Goal: Task Accomplishment & Management: Use online tool/utility

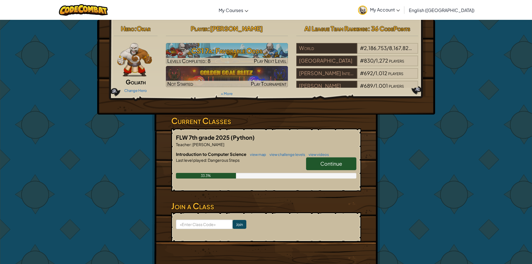
drag, startPoint x: 342, startPoint y: 167, endPoint x: 338, endPoint y: 167, distance: 4.2
click at [340, 167] on link "Continue" at bounding box center [331, 163] width 50 height 13
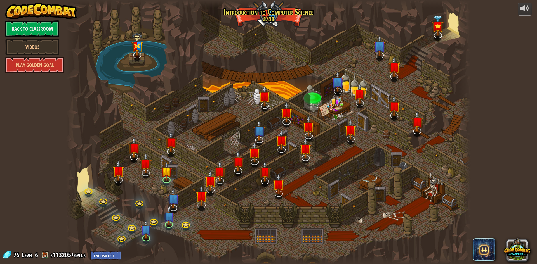
drag, startPoint x: 107, startPoint y: 11, endPoint x: 104, endPoint y: 16, distance: 6.4
click at [106, 13] on div at bounding box center [268, 132] width 404 height 264
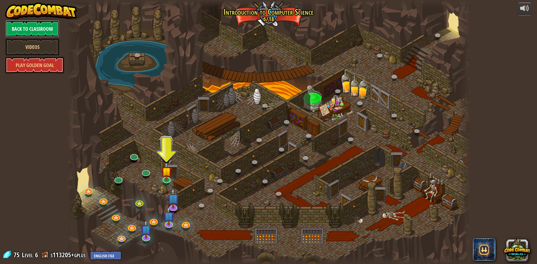
click at [36, 25] on link "Back to Classroom" at bounding box center [32, 28] width 54 height 17
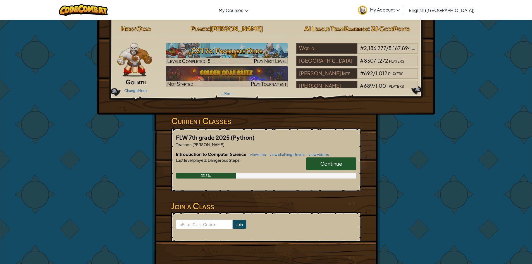
click at [334, 165] on span "Continue" at bounding box center [332, 163] width 22 height 6
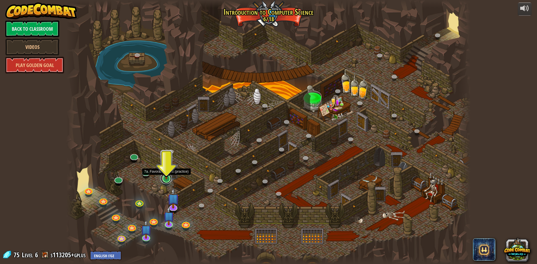
click at [165, 179] on link at bounding box center [165, 178] width 11 height 11
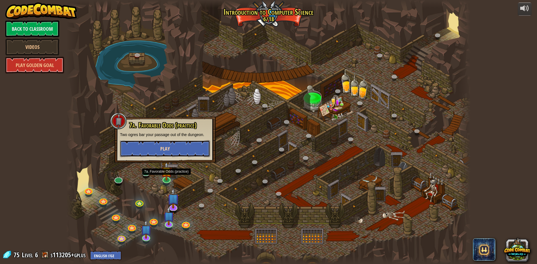
click at [169, 153] on button "Play" at bounding box center [165, 148] width 90 height 17
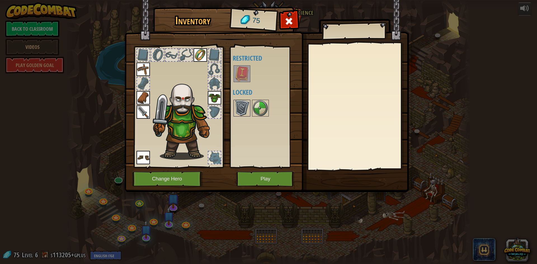
click at [238, 107] on img at bounding box center [242, 108] width 16 height 16
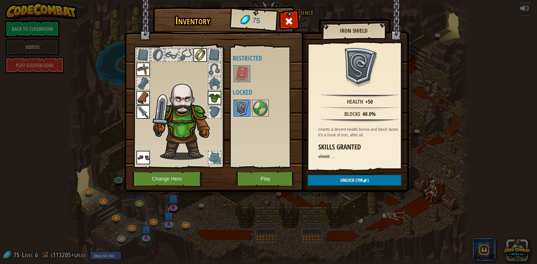
click at [238, 107] on img at bounding box center [242, 108] width 16 height 16
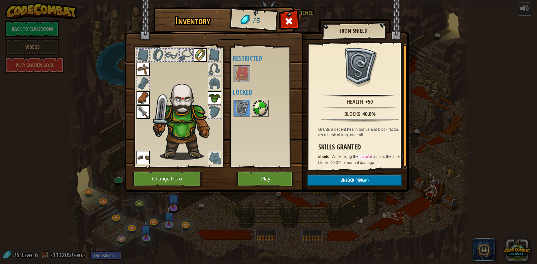
click at [259, 106] on img at bounding box center [260, 108] width 16 height 16
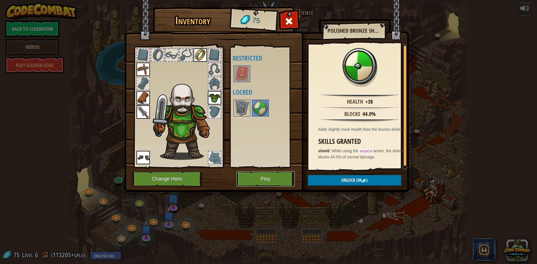
click at [259, 182] on button "Play" at bounding box center [265, 178] width 58 height 15
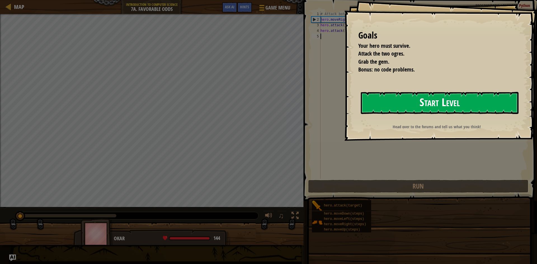
drag, startPoint x: 414, startPoint y: 108, endPoint x: 409, endPoint y: 113, distance: 7.5
click at [414, 109] on button "Start Level" at bounding box center [440, 103] width 158 height 22
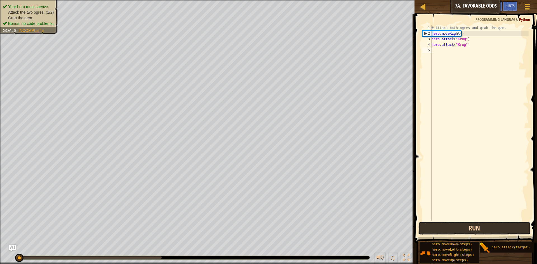
click at [420, 225] on button "Run" at bounding box center [474, 228] width 112 height 13
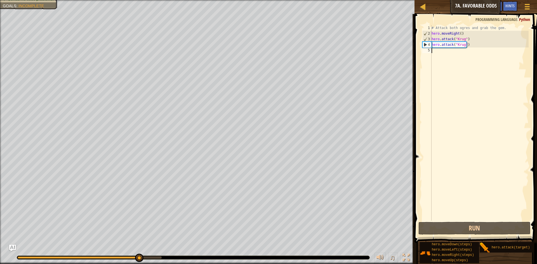
type textarea "r"
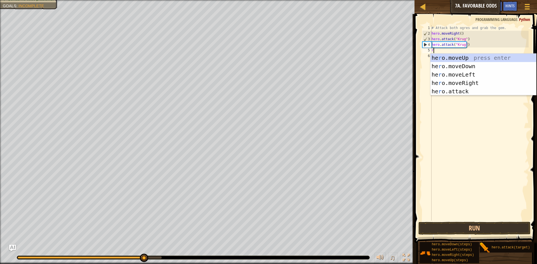
scroll to position [3, 0]
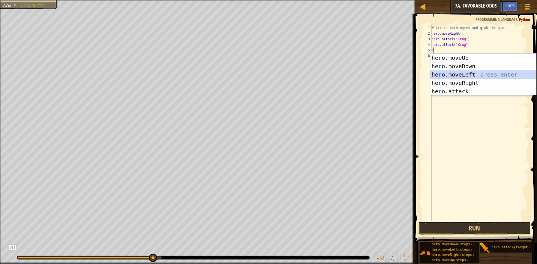
click at [459, 75] on div "he r o.moveUp press enter he r o.moveDown press enter he r o.moveLeft press ent…" at bounding box center [483, 83] width 106 height 59
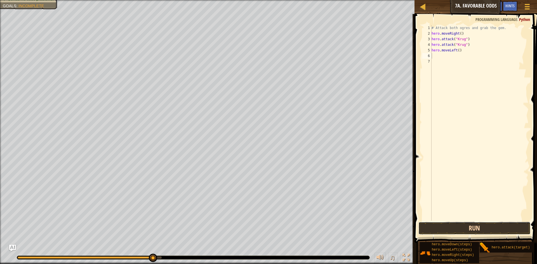
click at [437, 233] on button "Run" at bounding box center [474, 228] width 112 height 13
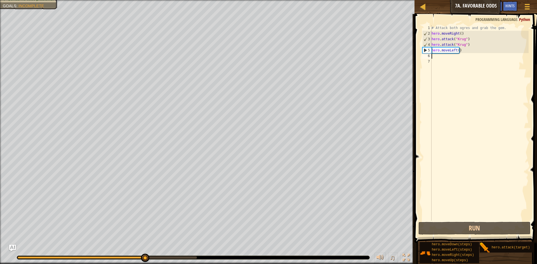
click at [457, 51] on div "# Attack both ogres and grab the gem. hero . moveRight ( ) hero . attack ( "[PE…" at bounding box center [479, 128] width 98 height 207
type textarea "hero.moveLeft()"
click at [457, 51] on div "# Attack both ogres and grab the gem. hero . moveRight ( ) hero . attack ( "[PE…" at bounding box center [479, 128] width 98 height 207
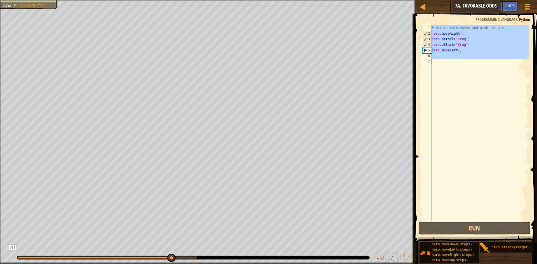
click at [457, 51] on div "# Attack both ogres and grab the gem. hero . moveRight ( ) hero . attack ( "[PE…" at bounding box center [479, 123] width 98 height 196
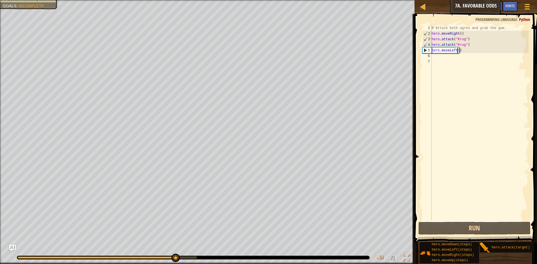
click at [457, 51] on div "# Attack both ogres and grab the gem. hero . moveRight ( ) hero . attack ( "[PE…" at bounding box center [479, 128] width 98 height 207
click at [456, 51] on div "# Attack both ogres and grab the gem. hero . moveRight ( ) hero . attack ( "[PE…" at bounding box center [479, 123] width 98 height 196
click at [456, 51] on div "# Attack both ogres and grab the gem. hero . moveRight ( ) hero . attack ( "[PE…" at bounding box center [479, 128] width 98 height 207
click at [456, 52] on div "# Attack both ogres and grab the gem. hero . moveRight ( ) hero . attack ( "[PE…" at bounding box center [479, 128] width 98 height 207
type textarea "hero.moveLeft()"
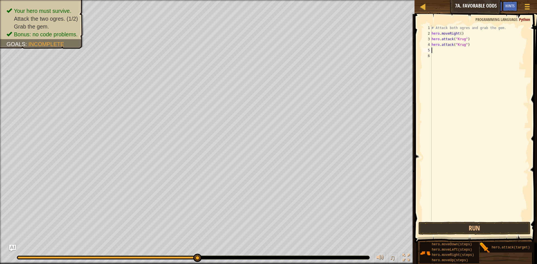
type textarea "r"
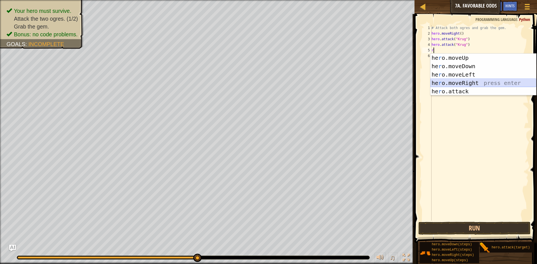
drag, startPoint x: 447, startPoint y: 83, endPoint x: 436, endPoint y: 80, distance: 12.1
click at [436, 80] on div "he r o.moveUp press enter he r o.moveDown press enter he r o.moveLeft press ent…" at bounding box center [483, 83] width 106 height 59
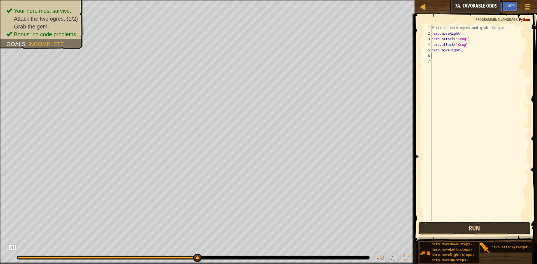
click at [439, 231] on button "Run" at bounding box center [474, 228] width 112 height 13
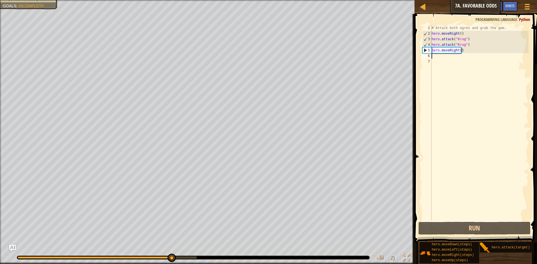
type textarea "u"
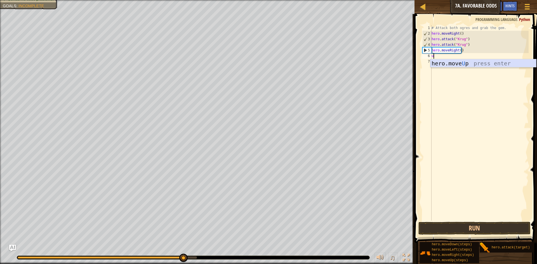
click at [463, 66] on div "hero.move U p press enter" at bounding box center [483, 71] width 106 height 25
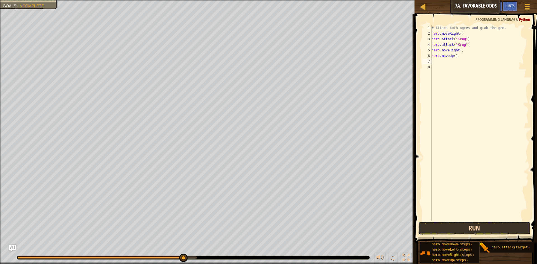
click at [443, 226] on button "Run" at bounding box center [474, 228] width 112 height 13
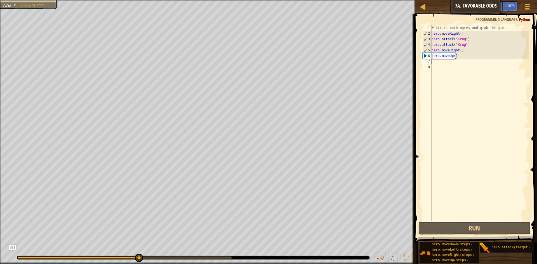
type textarea "l"
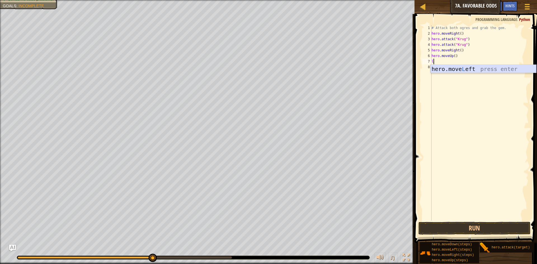
click at [444, 67] on div "hero.move L eft press enter" at bounding box center [483, 77] width 106 height 25
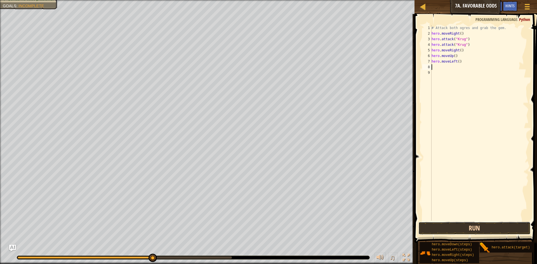
click at [461, 229] on button "Run" at bounding box center [474, 228] width 112 height 13
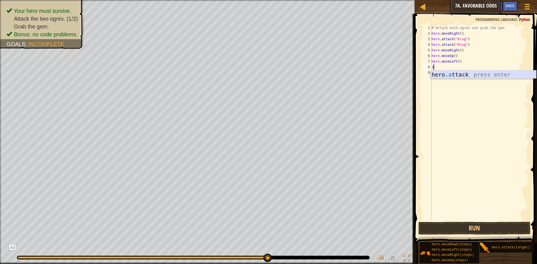
click at [484, 74] on div "hero. a ttack press enter" at bounding box center [483, 82] width 106 height 25
type textarea "hero.attack("Grump")"
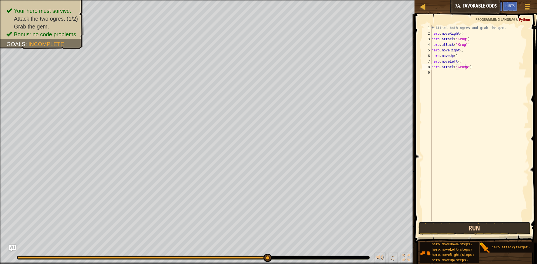
click at [440, 226] on button "Run" at bounding box center [474, 228] width 112 height 13
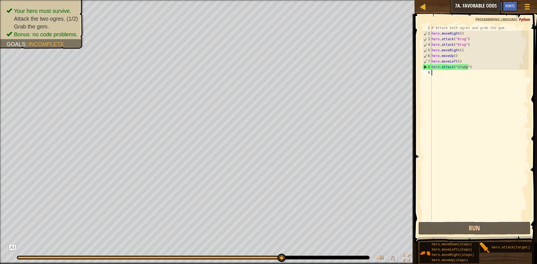
click at [436, 77] on div "# Attack both ogres and grab the gem. hero . moveRight ( ) hero . attack ( "[PE…" at bounding box center [479, 128] width 98 height 207
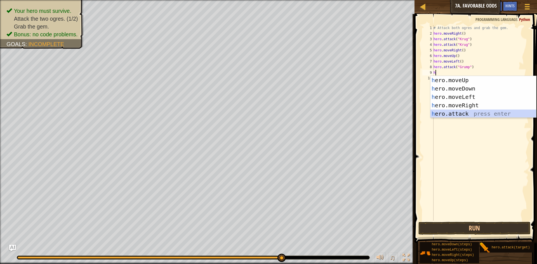
click at [465, 113] on div "h ero.moveUp press enter h ero.moveDown press enter h ero.moveLeft press enter …" at bounding box center [483, 105] width 106 height 59
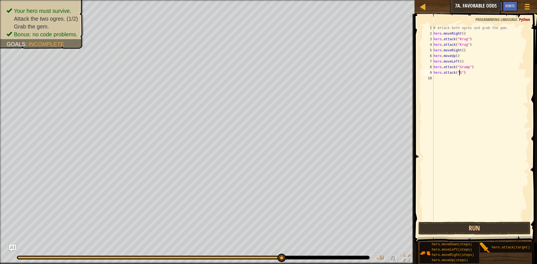
scroll to position [3, 2]
type textarea "hero.attack("Grump")"
click at [451, 80] on div "# Attack both ogres and grab the gem. hero . moveRight ( ) hero . attack ( "[PE…" at bounding box center [480, 128] width 96 height 207
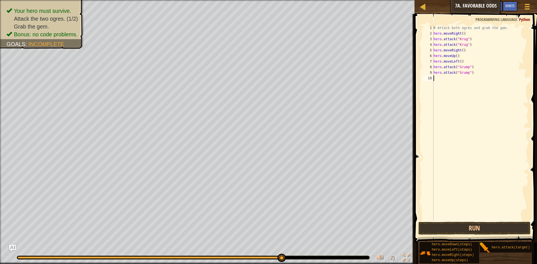
type textarea "l"
drag, startPoint x: 459, startPoint y: 83, endPoint x: 459, endPoint y: 103, distance: 19.3
click at [459, 86] on div "hero.move L eft press enter" at bounding box center [484, 94] width 106 height 25
click at [446, 224] on button "Run" at bounding box center [474, 228] width 112 height 13
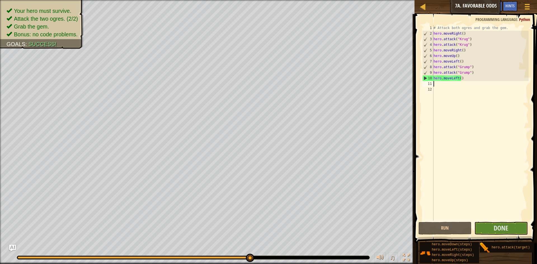
drag, startPoint x: 502, startPoint y: 237, endPoint x: 499, endPoint y: 236, distance: 3.1
click at [499, 232] on button "Done" at bounding box center [500, 228] width 53 height 13
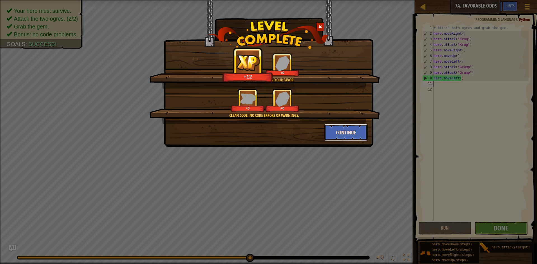
click at [345, 134] on button "Continue" at bounding box center [345, 132] width 43 height 17
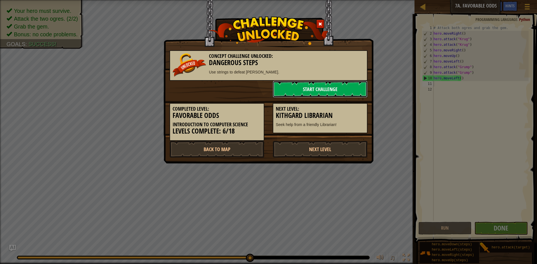
click at [302, 88] on link "Start Challenge" at bounding box center [320, 89] width 95 height 17
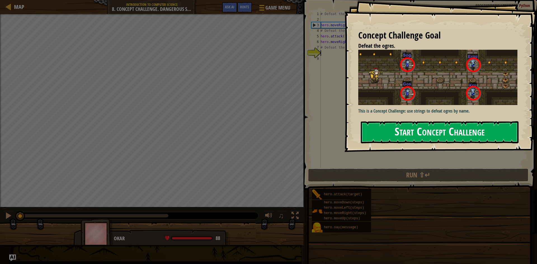
click at [416, 109] on div "Concept Challenge Goal Defeat the ogres. This is a Concept Challenge: use strin…" at bounding box center [440, 76] width 193 height 152
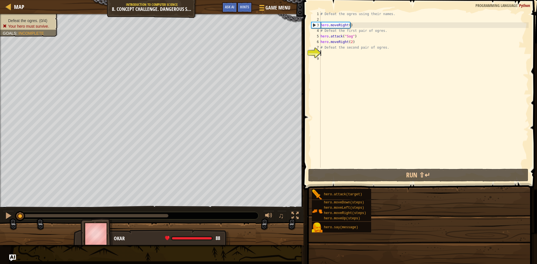
drag, startPoint x: 398, startPoint y: 129, endPoint x: 394, endPoint y: 139, distance: 10.6
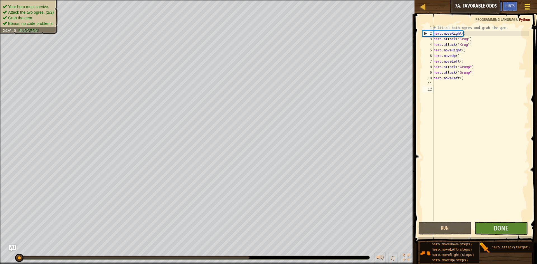
drag, startPoint x: 534, startPoint y: 40, endPoint x: 527, endPoint y: 2, distance: 39.2
click at [532, 15] on span at bounding box center [476, 120] width 127 height 245
click at [524, 7] on span at bounding box center [526, 6] width 5 height 1
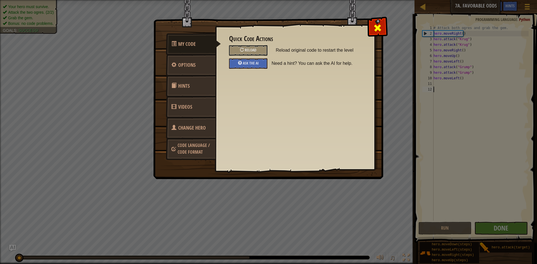
click at [371, 34] on div at bounding box center [377, 27] width 18 height 18
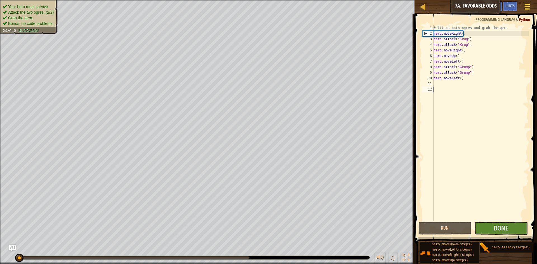
click at [529, 8] on div at bounding box center [527, 7] width 8 height 8
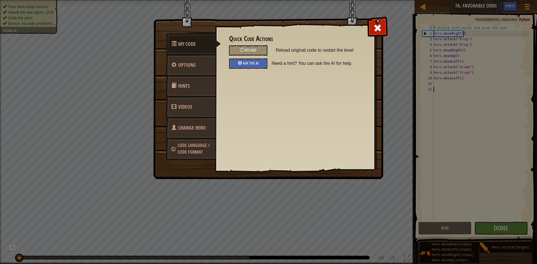
click at [199, 151] on span "Code Language / Code Format" at bounding box center [193, 148] width 32 height 13
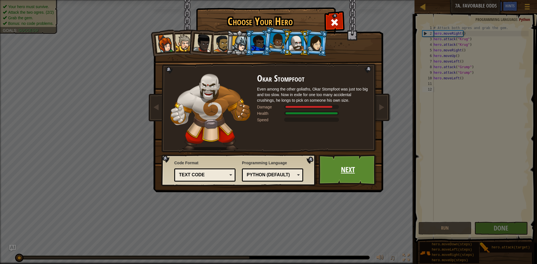
click at [371, 181] on link "Next" at bounding box center [347, 170] width 58 height 31
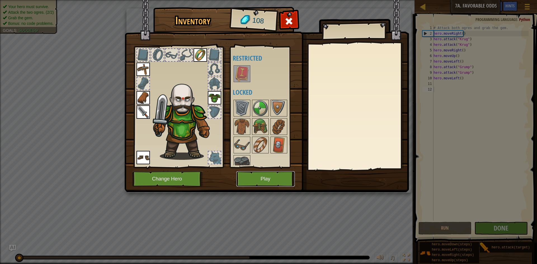
click at [260, 181] on button "Play" at bounding box center [265, 178] width 58 height 15
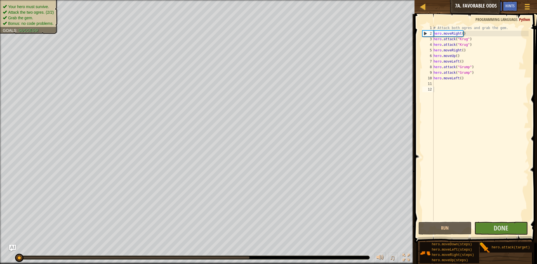
drag, startPoint x: 431, startPoint y: 14, endPoint x: 430, endPoint y: 10, distance: 3.5
click at [431, 13] on div "Map Introduction to Computer Science 7a. Favorable Odds Game Menu Done Hints As…" at bounding box center [475, 7] width 122 height 14
click at [426, 7] on link "Map" at bounding box center [426, 7] width 3 height 8
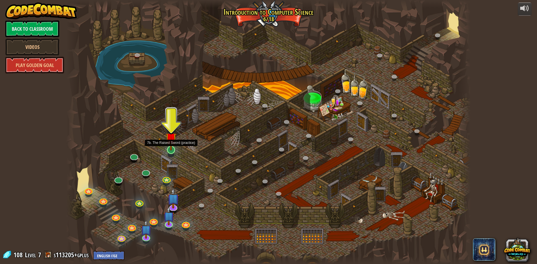
click at [175, 149] on img at bounding box center [170, 138] width 11 height 25
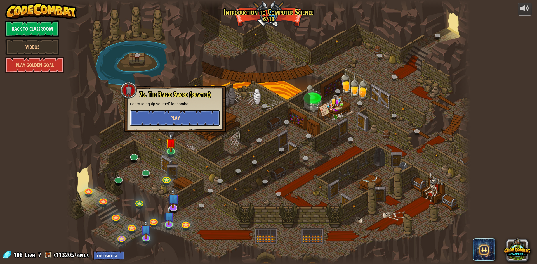
click at [177, 124] on button "Play" at bounding box center [175, 118] width 90 height 17
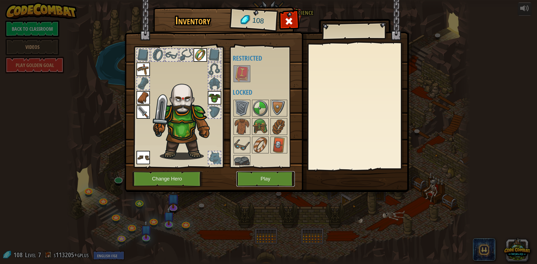
click at [263, 180] on button "Play" at bounding box center [265, 178] width 58 height 15
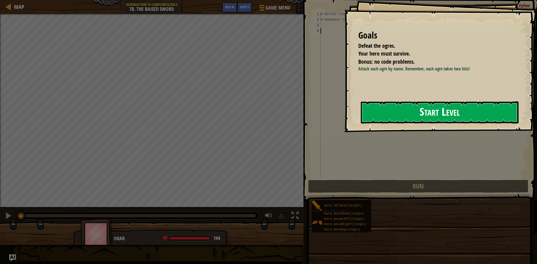
click at [404, 117] on button "Start Level" at bounding box center [440, 112] width 158 height 22
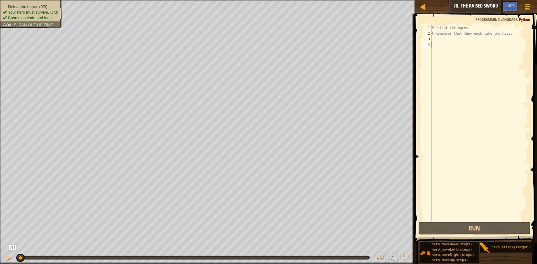
type textarea "r"
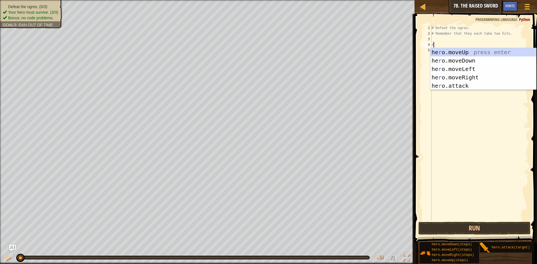
scroll to position [3, 0]
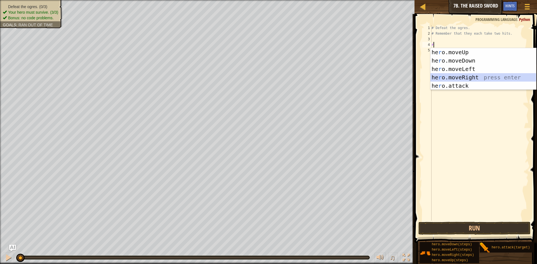
drag, startPoint x: 439, startPoint y: 77, endPoint x: 428, endPoint y: 102, distance: 27.5
click at [439, 78] on div "he r o.moveUp press enter he r o.moveDown press enter he r o.moveLeft press ent…" at bounding box center [483, 77] width 106 height 59
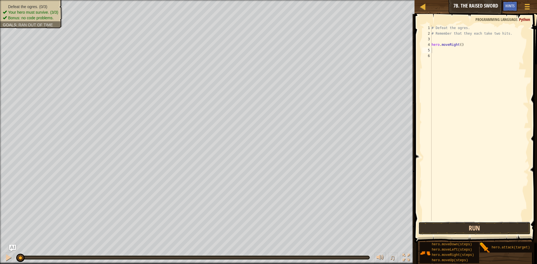
drag, startPoint x: 431, startPoint y: 231, endPoint x: 431, endPoint y: 228, distance: 3.4
click at [431, 231] on button "Run" at bounding box center [474, 228] width 112 height 13
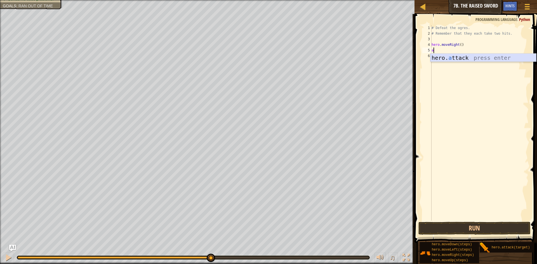
click at [436, 58] on div "hero. a ttack press enter" at bounding box center [483, 66] width 106 height 25
type textarea "hero.attack("Rig")"
click at [436, 55] on div "# Defeat the ogres. # Remember that they each take two hits. hero . moveRight (…" at bounding box center [479, 128] width 98 height 207
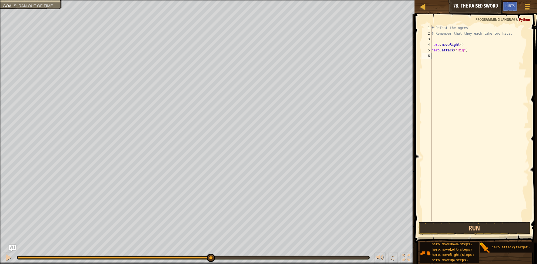
scroll to position [3, 0]
click at [442, 64] on div "hero. a ttack press enter" at bounding box center [483, 71] width 106 height 25
type textarea "hero.attack("Rg")"
click at [444, 65] on div "# Defeat the ogres. # Remember that they each take two hits. hero . moveRight (…" at bounding box center [479, 128] width 98 height 207
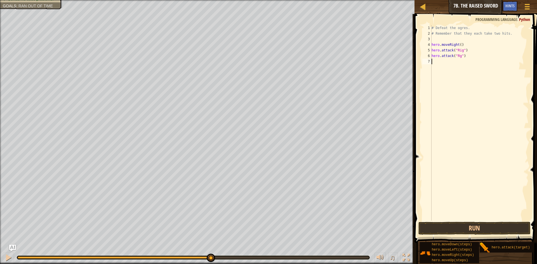
scroll to position [3, 0]
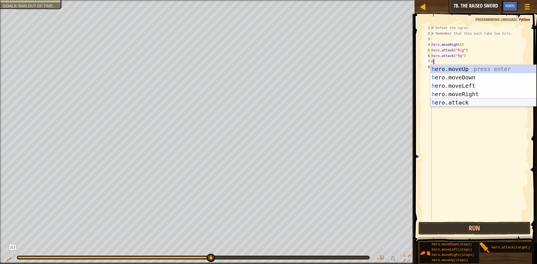
click at [454, 103] on div "h ero.moveUp press enter h ero.moveDown press enter h ero.moveLeft press enter …" at bounding box center [483, 94] width 106 height 59
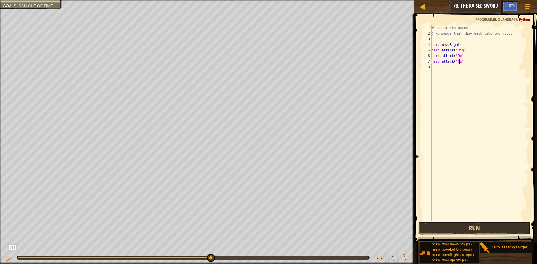
scroll to position [3, 3]
type textarea "hero.attack("Gurt")"
click at [436, 69] on div "# Defeat the ogres. # Remember that they each take two hits. hero . moveRight (…" at bounding box center [479, 128] width 98 height 207
type textarea "a"
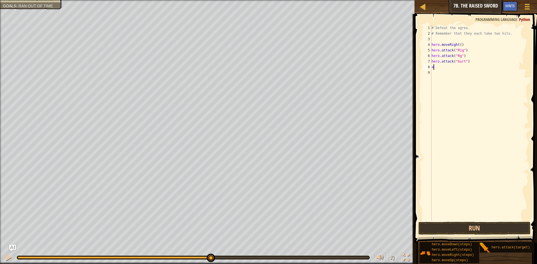
drag, startPoint x: 463, startPoint y: 68, endPoint x: 461, endPoint y: 71, distance: 3.7
click at [463, 69] on div "# Defeat the ogres. # Remember that they each take two hits. hero . moveRight (…" at bounding box center [479, 128] width 98 height 207
click at [458, 71] on div "hero. a ttack press enter" at bounding box center [483, 82] width 106 height 25
click at [457, 57] on div "# Defeat the ogres. # Remember that they each take two hits. hero . moveRight (…" at bounding box center [479, 128] width 98 height 207
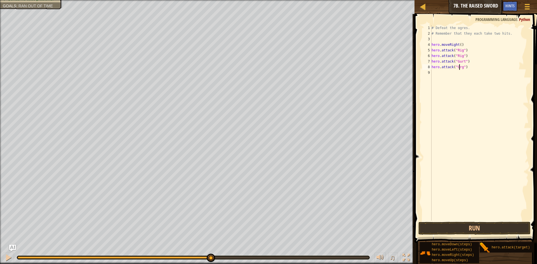
click at [458, 68] on div "# Defeat the ogres. # Remember that they each take two hits. hero . moveRight (…" at bounding box center [479, 128] width 98 height 207
type textarea "hero.attack("Grut")"
click at [436, 72] on div "# Defeat the ogres. # Remember that they each take two hits. hero . moveRight (…" at bounding box center [479, 128] width 98 height 207
drag, startPoint x: 446, startPoint y: 79, endPoint x: 449, endPoint y: 78, distance: 3.5
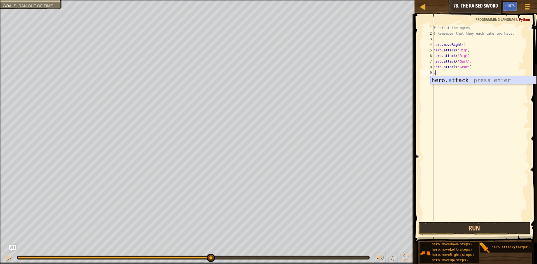
click at [446, 79] on div "hero. a ttack press enter" at bounding box center [483, 88] width 106 height 25
type textarea "hero.attack("ack")"
click at [438, 79] on div "# Defeat the ogres. # Remember that they each take two hits. hero . moveRight (…" at bounding box center [480, 128] width 96 height 207
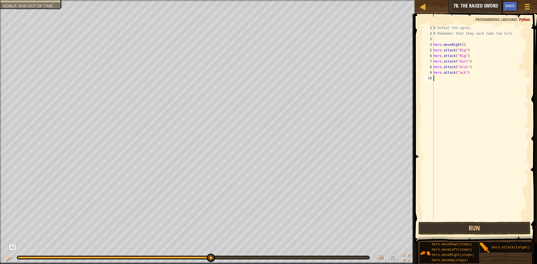
scroll to position [3, 0]
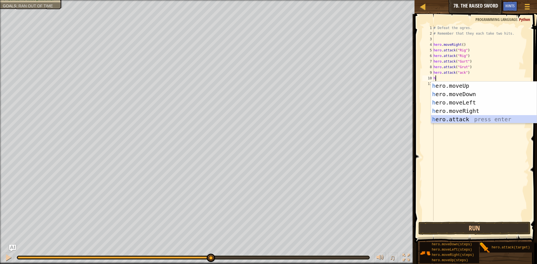
click at [442, 119] on div "h ero.moveUp press enter h ero.moveDown press enter h ero.moveLeft press enter …" at bounding box center [484, 111] width 106 height 59
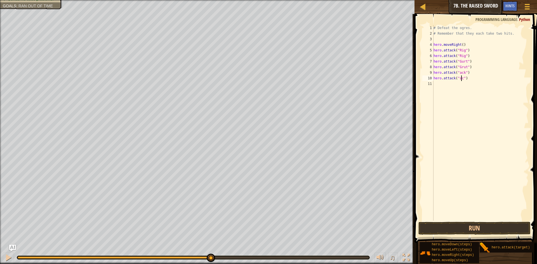
scroll to position [3, 3]
drag, startPoint x: 438, startPoint y: 224, endPoint x: 442, endPoint y: 222, distance: 5.1
click at [442, 223] on button "Run" at bounding box center [474, 228] width 112 height 13
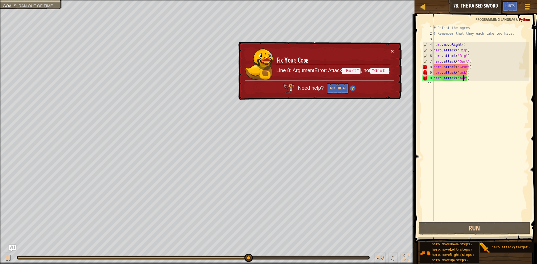
click at [458, 74] on div "# Defeat the ogres. # Remember that they each take two hits. hero . moveRight (…" at bounding box center [480, 128] width 96 height 207
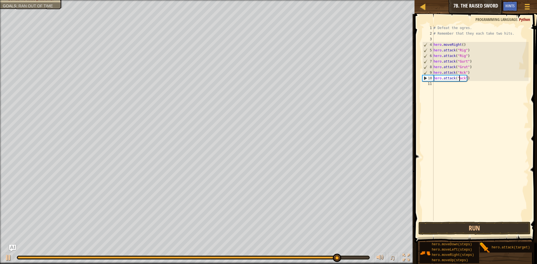
click at [458, 81] on div "# Defeat the ogres. # Remember that they each take two hits. hero . moveRight (…" at bounding box center [480, 128] width 96 height 207
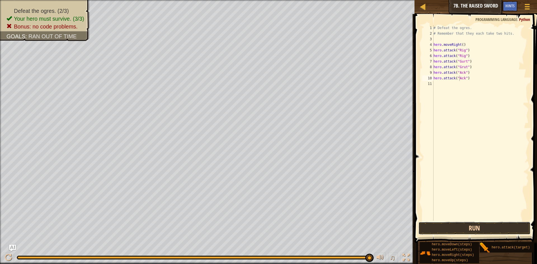
click at [468, 230] on button "Run" at bounding box center [474, 228] width 112 height 13
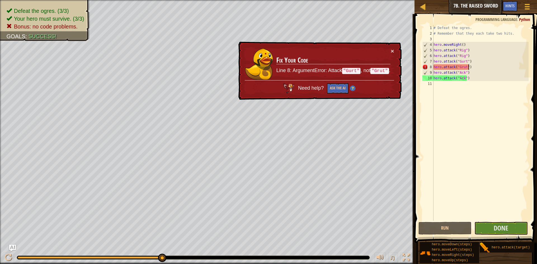
click at [482, 67] on div "# Defeat the ogres. # Remember that they each take two hits. hero . moveRight (…" at bounding box center [480, 128] width 96 height 207
click at [482, 66] on div "# Defeat the ogres. # Remember that they each take two hits. hero . moveRight (…" at bounding box center [480, 128] width 96 height 207
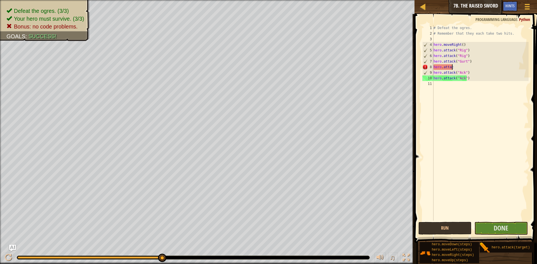
scroll to position [3, 0]
type textarea "h"
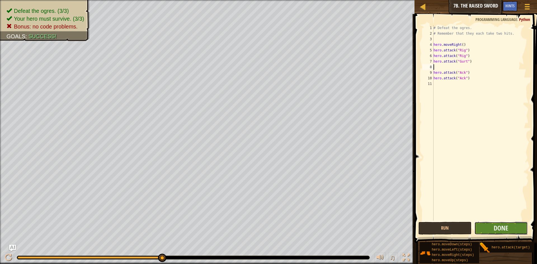
click at [490, 229] on button "Done" at bounding box center [500, 228] width 53 height 13
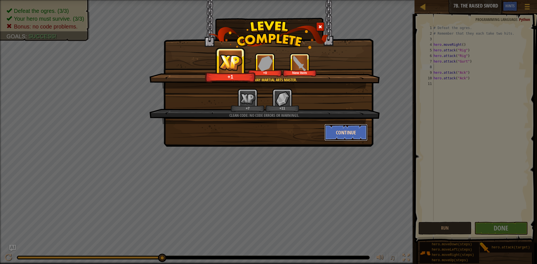
click at [332, 127] on button "Continue" at bounding box center [345, 132] width 43 height 17
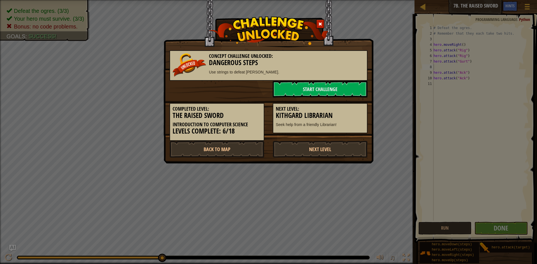
click at [334, 131] on div "Next Level: Kithgard Librarian Seek help from a friendly Librarian!" at bounding box center [320, 118] width 95 height 30
click at [299, 88] on link "Start Challenge" at bounding box center [320, 89] width 95 height 17
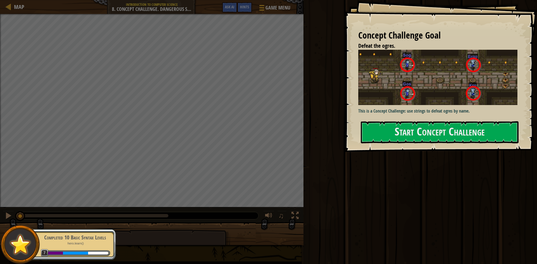
click at [425, 145] on div "Concept Challenge Goal Defeat the ogres. This is a Concept Challenge: use strin…" at bounding box center [440, 76] width 193 height 152
click at [424, 145] on div "Concept Challenge Goal Defeat the ogres. This is a Concept Challenge: use strin…" at bounding box center [440, 76] width 193 height 152
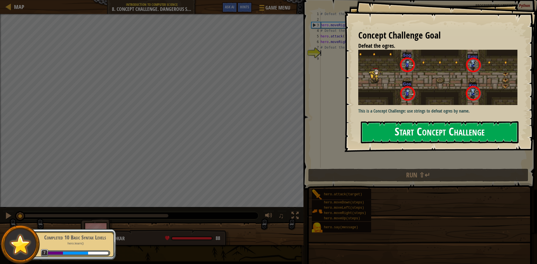
click at [414, 138] on button "Start Concept Challenge" at bounding box center [440, 132] width 158 height 22
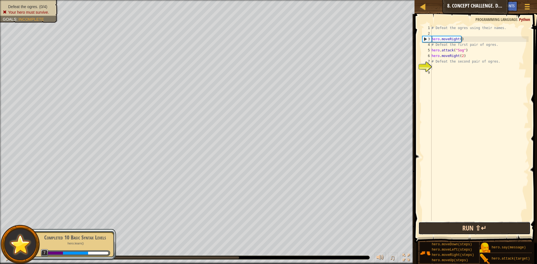
click at [445, 232] on button "Run ⇧↵" at bounding box center [474, 228] width 112 height 13
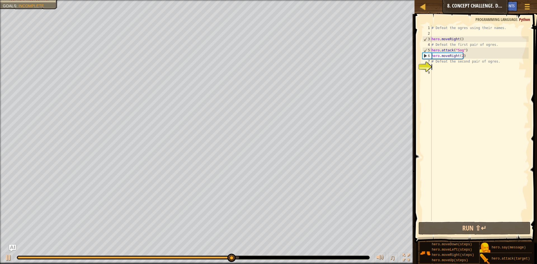
type textarea "d"
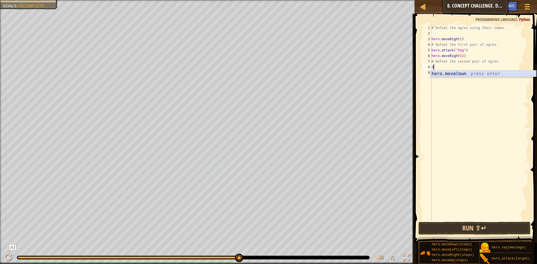
click at [457, 75] on div "hero.[PERSON_NAME] own press enter" at bounding box center [483, 80] width 106 height 20
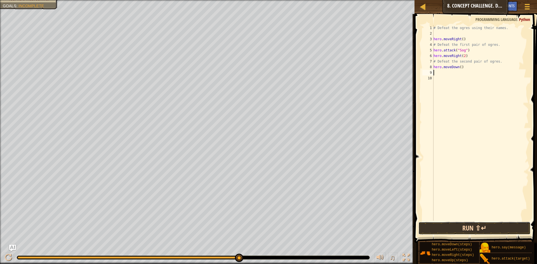
click at [466, 230] on button "Run ⇧↵" at bounding box center [474, 228] width 112 height 13
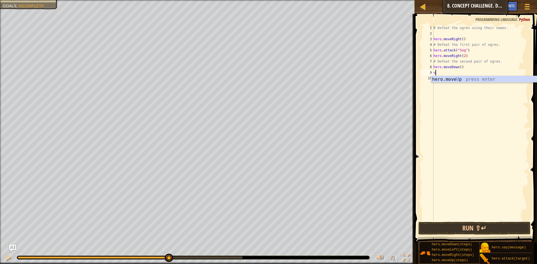
type textarea "u"
click at [466, 0] on body "Map Introduction to Computer Science 8. Concept Challenge. Dangerous Steps Game…" at bounding box center [268, 0] width 537 height 0
click at [450, 89] on div "# Defeat the ogres using their names. hero . moveRight ( ) # Defeat the first p…" at bounding box center [480, 128] width 96 height 207
drag, startPoint x: 446, startPoint y: 65, endPoint x: 444, endPoint y: 72, distance: 6.9
click at [446, 67] on div "# Defeat the ogres using their names. hero . moveRight ( ) # Defeat the first p…" at bounding box center [480, 128] width 96 height 207
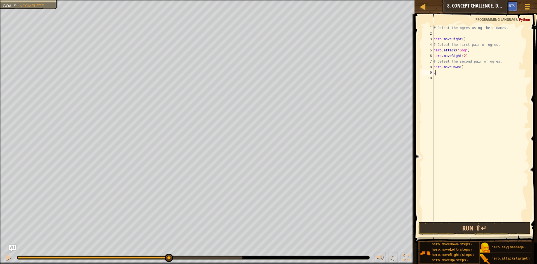
click at [444, 73] on div "# Defeat the ogres using their names. hero . moveRight ( ) # Defeat the first p…" at bounding box center [480, 128] width 96 height 207
type textarea "u"
click at [432, 77] on div "hero.move U p press enter" at bounding box center [484, 86] width 106 height 20
click at [455, 231] on button "Run ⇧↵" at bounding box center [474, 228] width 112 height 13
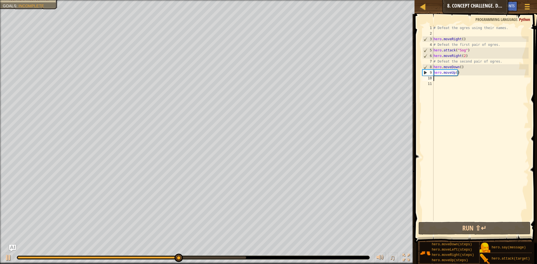
type textarea "l"
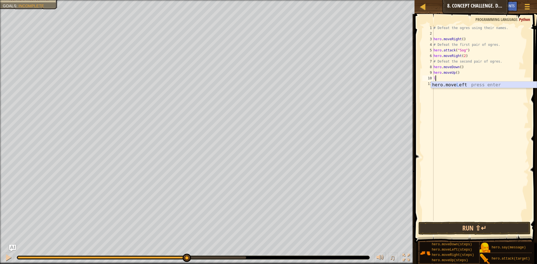
click at [482, 85] on div "hero.move L eft press enter" at bounding box center [484, 92] width 106 height 20
click at [458, 78] on div "# Defeat the ogres using their names. hero . moveRight ( ) # Defeat the first p…" at bounding box center [480, 128] width 96 height 207
type textarea "hero.moveLeft(2)"
click at [443, 84] on div "# Defeat the ogres using their names. hero . moveRight ( ) # Defeat the first p…" at bounding box center [480, 128] width 96 height 207
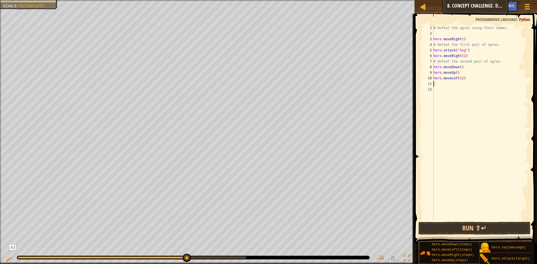
scroll to position [3, 0]
type textarea "d"
click at [438, 89] on div "hero.[PERSON_NAME] own press enter" at bounding box center [484, 97] width 106 height 20
click at [468, 232] on button "Run ⇧↵" at bounding box center [474, 228] width 112 height 13
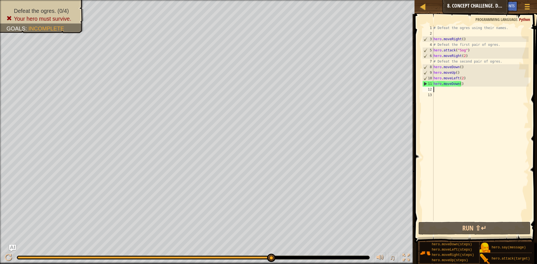
type textarea "# Defeat the second pair of ogres."
click at [437, 91] on div "# Defeat the ogres using their names. hero . moveRight ( ) # Defeat the first p…" at bounding box center [480, 128] width 96 height 207
type textarea "a"
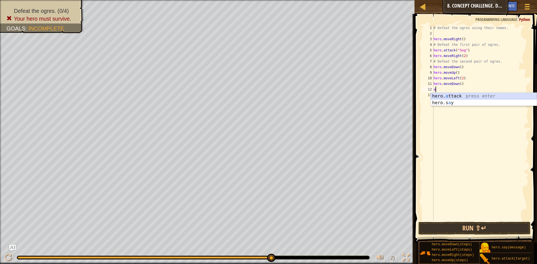
drag, startPoint x: 456, startPoint y: 95, endPoint x: 445, endPoint y: 95, distance: 11.5
click at [445, 95] on div "hero. a ttack press enter hero.s a y press enter" at bounding box center [484, 106] width 106 height 27
type textarea "hero.attack("Gos")"
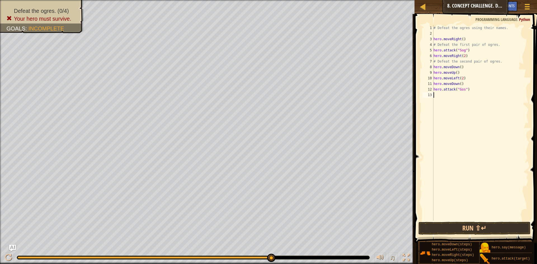
click at [444, 94] on div "# Defeat the ogres using their names. hero . moveRight ( ) # Defeat the first p…" at bounding box center [480, 128] width 96 height 207
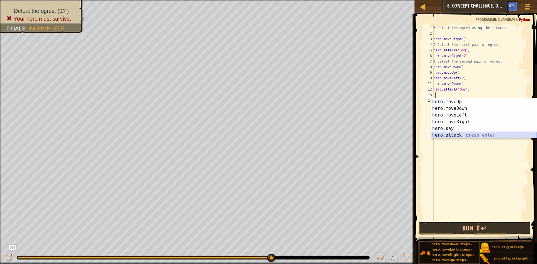
click at [447, 137] on div "h ero.moveUp press enter h ero.moveDown press enter h ero.moveLeft press enter …" at bounding box center [484, 125] width 106 height 54
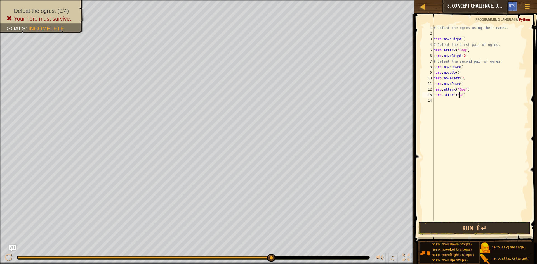
scroll to position [3, 2]
type textarea "hero.attack("Gos")"
click at [437, 105] on div "# Defeat the ogres using their names. hero . moveRight ( ) # Defeat the first p…" at bounding box center [480, 128] width 96 height 207
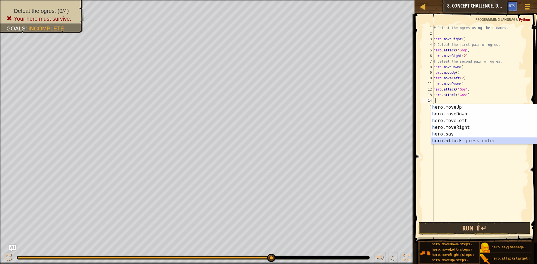
click at [446, 142] on div "h ero.moveUp press enter h ero.moveDown press enter h ero.moveLeft press enter …" at bounding box center [484, 131] width 106 height 54
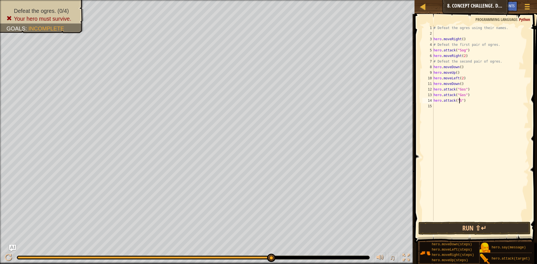
scroll to position [3, 2]
type textarea "hero.attack("Sog")"
drag, startPoint x: 435, startPoint y: 107, endPoint x: 446, endPoint y: 107, distance: 10.6
click at [440, 107] on div "# Defeat the ogres using their names. hero . moveRight ( ) # Defeat the first p…" at bounding box center [480, 128] width 96 height 207
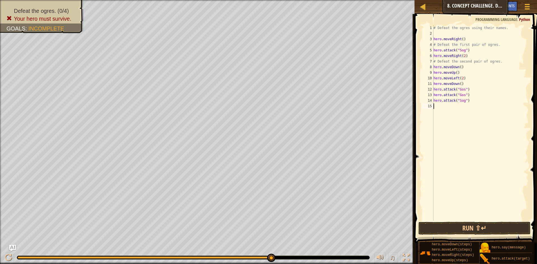
scroll to position [3, 0]
click at [458, 112] on div "hero. a ttack press enter hero.s a y press enter" at bounding box center [484, 123] width 106 height 27
type textarea "hero.attack("Sog")"
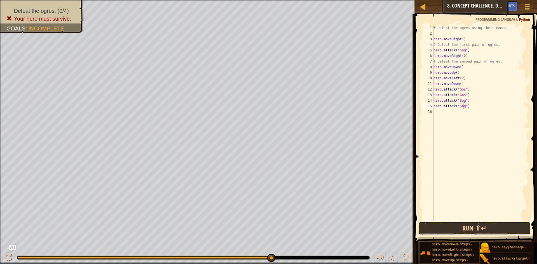
drag, startPoint x: 446, startPoint y: 228, endPoint x: 444, endPoint y: 227, distance: 2.9
click at [445, 228] on button "Run ⇧↵" at bounding box center [474, 228] width 112 height 13
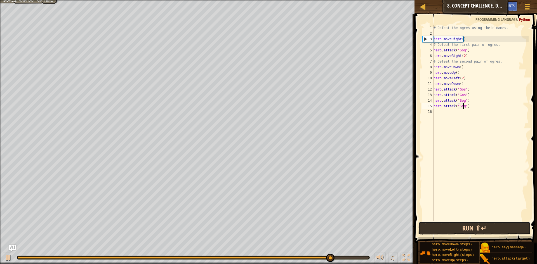
click at [454, 225] on button "Run ⇧↵" at bounding box center [474, 228] width 112 height 13
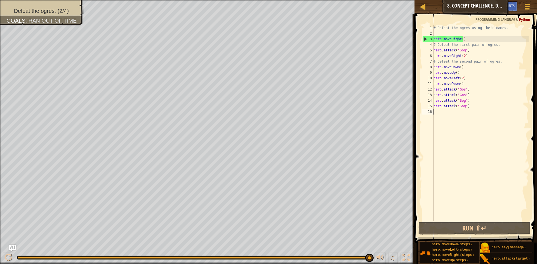
click at [450, 113] on div "# Defeat the ogres using their names. hero . moveRight ( ) # Defeat the first p…" at bounding box center [480, 128] width 96 height 207
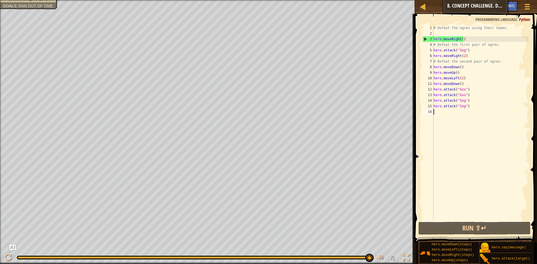
type textarea "h"
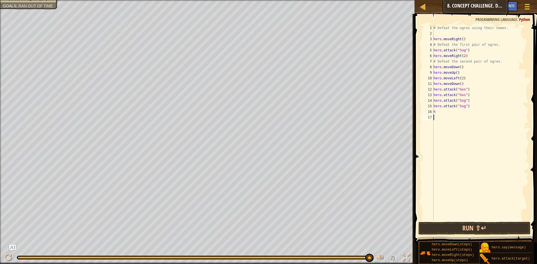
click at [449, 155] on div "# Defeat the ogres using their names. hero . moveRight ( ) # Defeat the first p…" at bounding box center [480, 128] width 96 height 207
click at [435, 114] on div "# Defeat the ogres using their names. hero . moveRight ( ) # Defeat the first p…" at bounding box center [480, 128] width 96 height 207
type textarea "h"
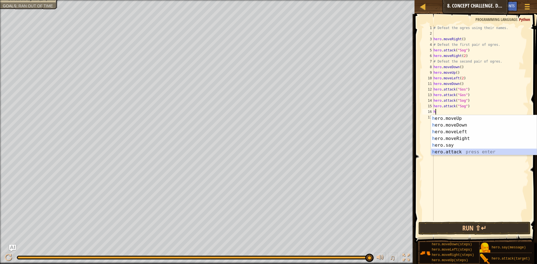
click at [447, 153] on div "h ero.moveUp press enter h ero.moveDown press enter h ero.moveLeft press enter …" at bounding box center [484, 142] width 106 height 54
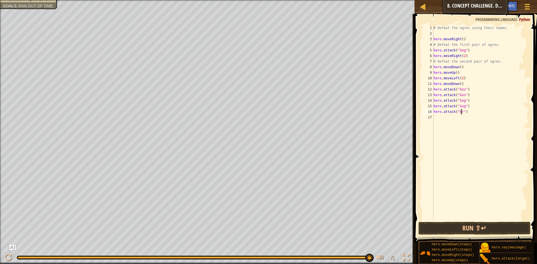
scroll to position [3, 3]
type textarea "hero.attack("Ergo")"
drag, startPoint x: 448, startPoint y: 211, endPoint x: 448, endPoint y: 221, distance: 9.5
click at [448, 213] on div "# Defeat the ogres using their names. hero . moveRight ( ) # Defeat the first p…" at bounding box center [480, 128] width 96 height 207
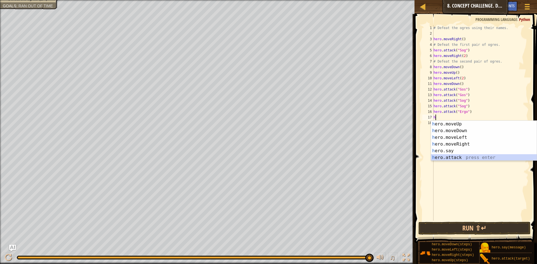
click at [437, 158] on div "h ero.moveUp press enter h ero.moveDown press enter h ero.moveLeft press enter …" at bounding box center [484, 148] width 106 height 54
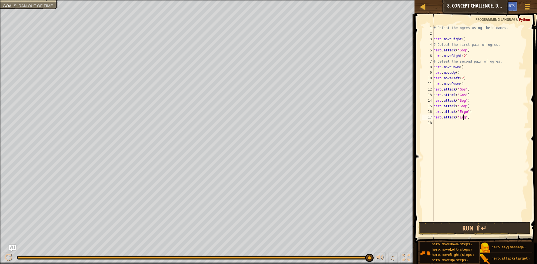
scroll to position [3, 3]
type textarea "hero.attack("Ergo")"
click at [437, 124] on div "# Defeat the ogres using their names. hero . moveRight ( ) # Defeat the first p…" at bounding box center [480, 128] width 96 height 207
click at [448, 129] on div "hero. a ttack press enter hero.s a y press enter" at bounding box center [484, 139] width 106 height 27
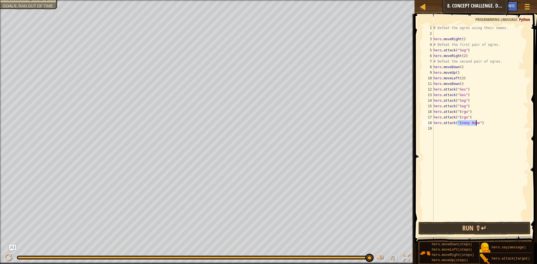
scroll to position [3, 2]
type textarea "hero.attack("Kro")"
click at [438, 132] on div "# Defeat the ogres using their names. hero . moveRight ( ) # Defeat the first p…" at bounding box center [480, 128] width 96 height 207
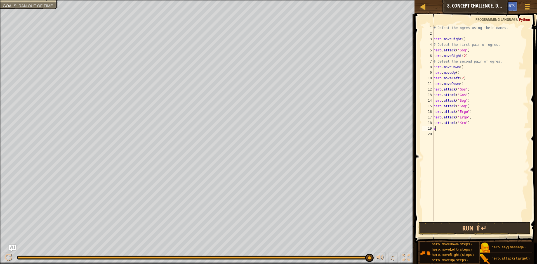
drag, startPoint x: 453, startPoint y: 131, endPoint x: 453, endPoint y: 135, distance: 3.6
click at [453, 134] on div "# Defeat the ogres using their names. hero . moveRight ( ) # Defeat the first p…" at bounding box center [480, 128] width 96 height 207
click at [438, 129] on div "# Defeat the ogres using their names. hero . moveRight ( ) # Defeat the first p…" at bounding box center [480, 123] width 96 height 196
type textarea "a"
click at [450, 136] on div "hero. a ttack press enter hero.s a y press enter" at bounding box center [484, 145] width 106 height 27
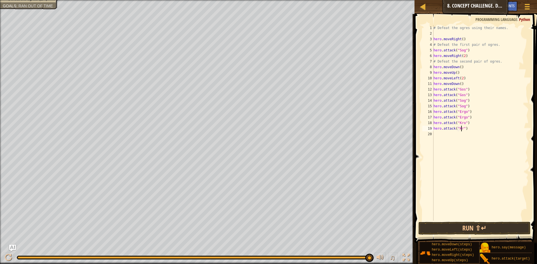
scroll to position [3, 3]
type textarea "hero.attack("Kro")"
click at [498, 226] on button "Run ⇧↵" at bounding box center [474, 228] width 112 height 13
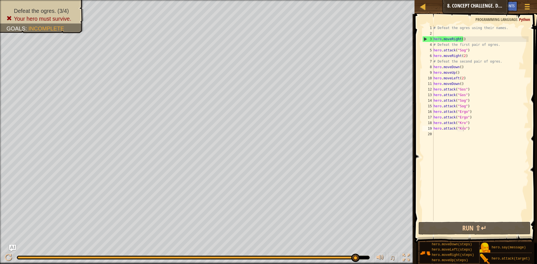
click at [465, 236] on span at bounding box center [476, 120] width 127 height 245
drag, startPoint x: 458, startPoint y: 220, endPoint x: 460, endPoint y: 228, distance: 8.1
click at [459, 225] on div "hero.attack("Kro") 1 2 3 4 5 6 7 8 9 10 11 12 13 14 15 16 17 18 19 20 # Defeat …" at bounding box center [475, 139] width 124 height 245
click at [460, 231] on button "Run ⇧↵" at bounding box center [474, 228] width 112 height 13
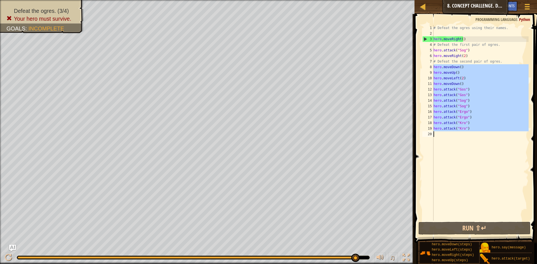
drag, startPoint x: 433, startPoint y: 66, endPoint x: 468, endPoint y: 130, distance: 73.1
click at [468, 130] on div "1 2 3 4 5 6 7 8 9 10 11 12 13 14 15 16 17 18 19 20 # Defeat the ogres using the…" at bounding box center [474, 123] width 107 height 196
type textarea "hero.attack("Kro")"
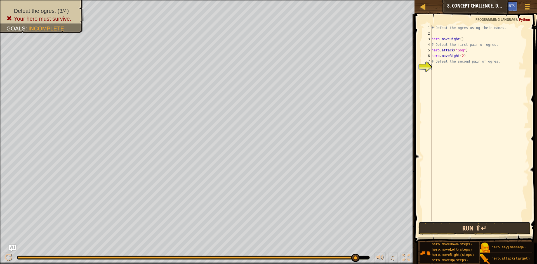
click at [460, 226] on button "Run ⇧↵" at bounding box center [474, 228] width 112 height 13
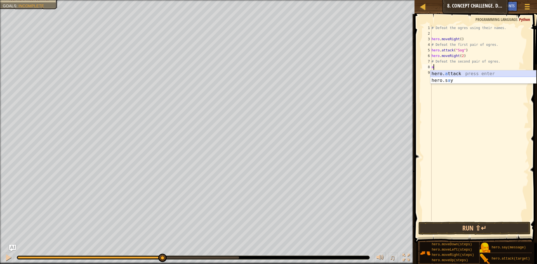
click at [442, 74] on div "hero. a ttack press enter hero.s a y press enter" at bounding box center [483, 83] width 106 height 27
type textarea "hero.attack("Sog")"
click at [442, 75] on div "# Defeat the ogres using their names. hero . moveRight ( ) # Defeat the first p…" at bounding box center [479, 128] width 98 height 207
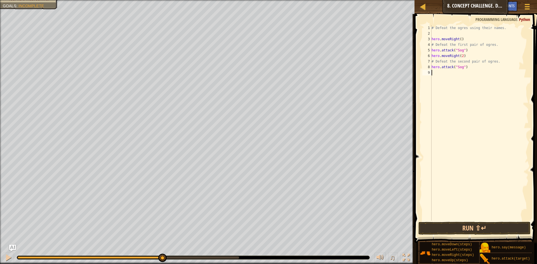
scroll to position [3, 0]
click at [447, 79] on div "hero. a ttack press enter hero.s a y press enter" at bounding box center [483, 89] width 106 height 27
type textarea "hero.attack("Sog")"
click at [453, 225] on button "Run ⇧↵" at bounding box center [474, 228] width 112 height 13
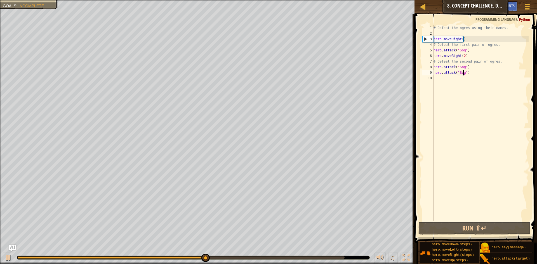
click at [442, 80] on div "# Defeat the ogres using their names. hero . moveRight ( ) # Defeat the first p…" at bounding box center [480, 128] width 96 height 207
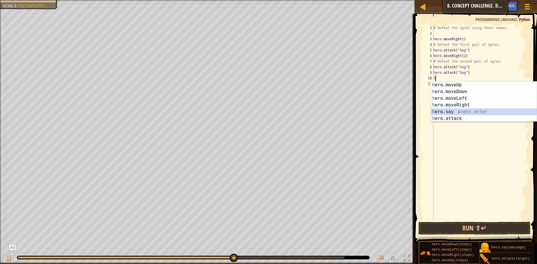
click at [447, 116] on div "h ero.moveUp press enter h ero.moveDown press enter h ero.moveLeft press enter …" at bounding box center [484, 109] width 106 height 54
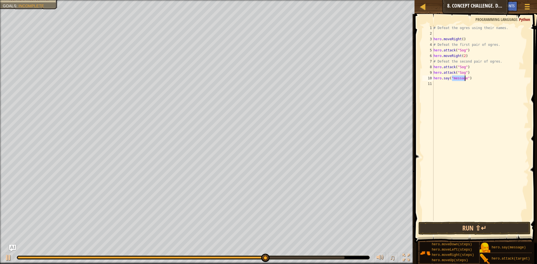
click at [472, 80] on div "# Defeat the ogres using their names. hero . moveRight ( ) # Defeat the first p…" at bounding box center [480, 128] width 96 height 207
type textarea "h"
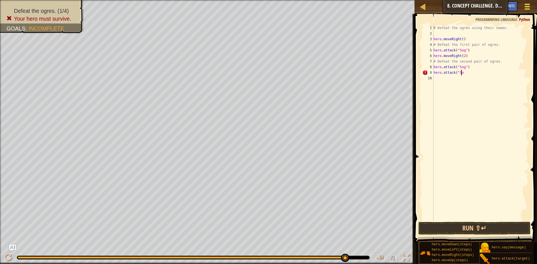
click at [524, 8] on div at bounding box center [527, 7] width 8 height 8
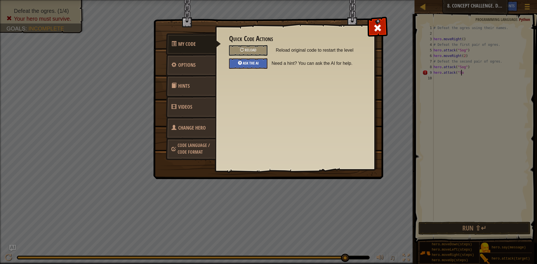
click at [263, 60] on div "Ask the AI" at bounding box center [248, 63] width 38 height 10
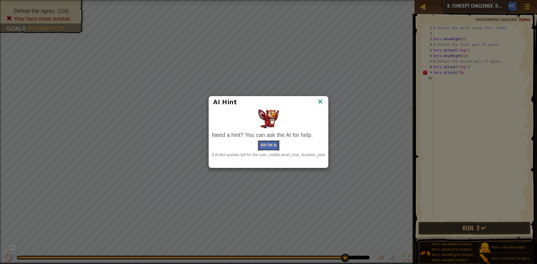
click at [266, 146] on button "Ask the AI" at bounding box center [269, 145] width 22 height 10
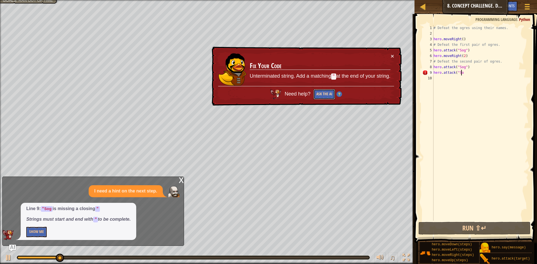
click at [329, 98] on button "Ask the AI" at bounding box center [324, 94] width 22 height 10
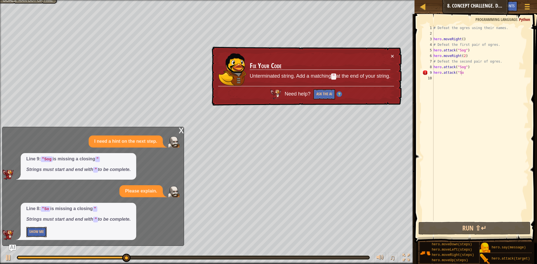
click at [43, 236] on button "Show Me" at bounding box center [36, 232] width 20 height 10
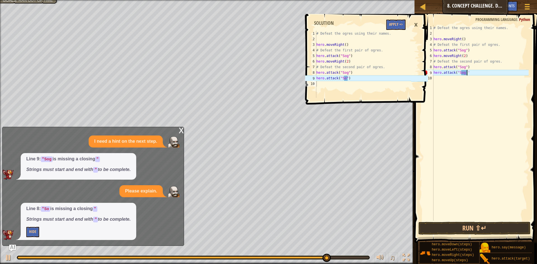
scroll to position [3, 2]
type textarea "hero.attack("Sog"
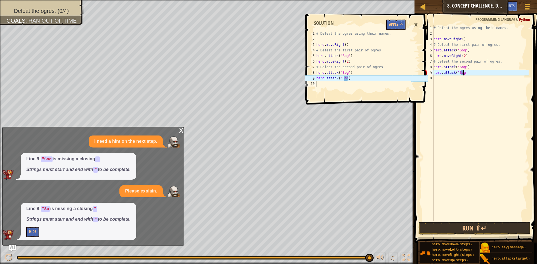
click at [488, 110] on div "# Defeat the ogres using their names. hero . moveRight ( ) # Defeat the first p…" at bounding box center [480, 128] width 96 height 207
click at [472, 74] on div "# Defeat the ogres using their names. hero . moveRight ( ) # Defeat the first p…" at bounding box center [480, 128] width 96 height 207
type textarea "hero.attack("Sog"
click at [490, 98] on div "# Defeat the ogres using their names. hero . moveRight ( ) # Defeat the first p…" at bounding box center [480, 128] width 96 height 207
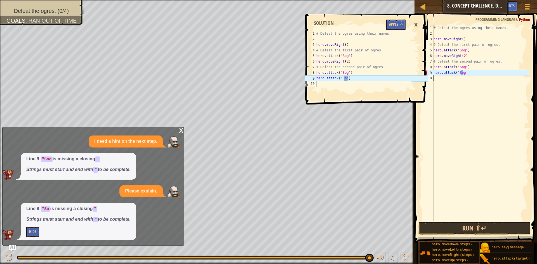
drag, startPoint x: 486, startPoint y: 104, endPoint x: 461, endPoint y: 117, distance: 27.6
click at [484, 108] on div "# Defeat the ogres using their names. hero . moveRight ( ) # Defeat the first p…" at bounding box center [480, 128] width 96 height 207
click at [461, 117] on div "# Defeat the ogres using their names. hero . moveRight ( ) # Defeat the first p…" at bounding box center [480, 128] width 96 height 207
click at [469, 74] on div "# Defeat the ogres using their names. hero . moveRight ( ) # Defeat the first p…" at bounding box center [480, 128] width 96 height 207
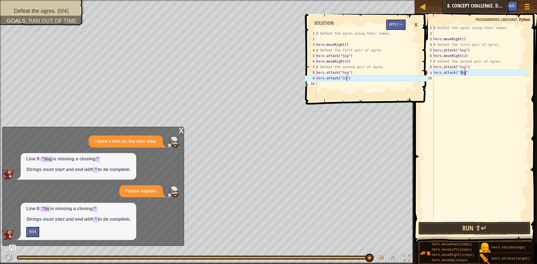
scroll to position [3, 3]
type textarea "hero.attack("Sog")"
click at [444, 231] on button "Run ⇧↵" at bounding box center [474, 228] width 112 height 13
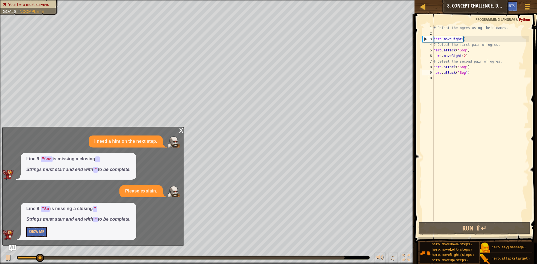
click at [179, 130] on div "x" at bounding box center [181, 130] width 5 height 6
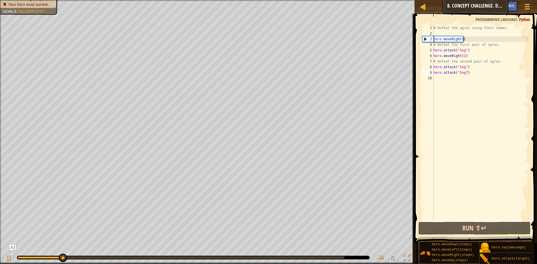
scroll to position [3, 0]
drag, startPoint x: 446, startPoint y: 79, endPoint x: 439, endPoint y: 79, distance: 7.6
click at [439, 79] on div "# Defeat the ogres using their names. hero . moveRight ( ) # Defeat the first p…" at bounding box center [480, 128] width 96 height 207
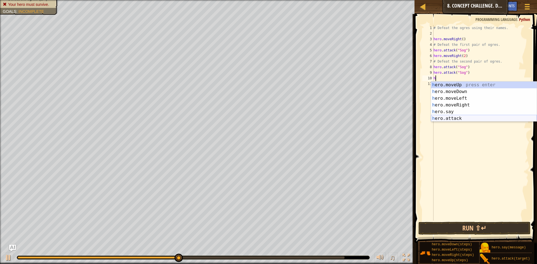
click at [439, 118] on div "h ero.moveUp press enter h ero.moveDown press enter h ero.moveLeft press enter …" at bounding box center [484, 109] width 106 height 54
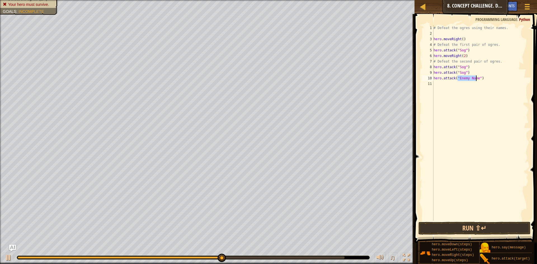
scroll to position [3, 2]
type textarea "hero.attack("Gos")"
click at [444, 89] on div "# Defeat the ogres using their names. hero . moveRight ( ) # Defeat the first p…" at bounding box center [480, 128] width 96 height 207
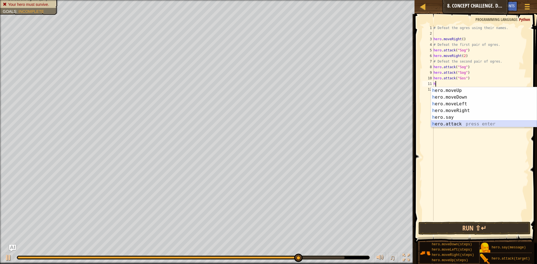
click at [433, 122] on div "h ero.moveUp press enter h ero.moveDown press enter h ero.moveLeft press enter …" at bounding box center [484, 114] width 106 height 54
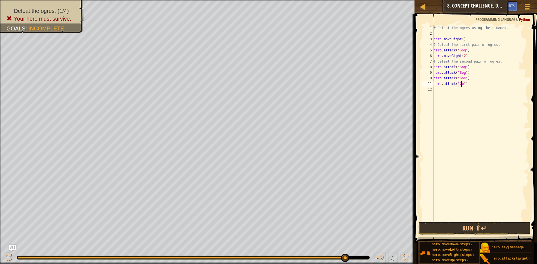
scroll to position [3, 3]
type textarea "hero.attack("Gos")"
click at [440, 95] on div "# Defeat the ogres using their names. hero . moveRight ( ) # Defeat the first p…" at bounding box center [480, 128] width 96 height 207
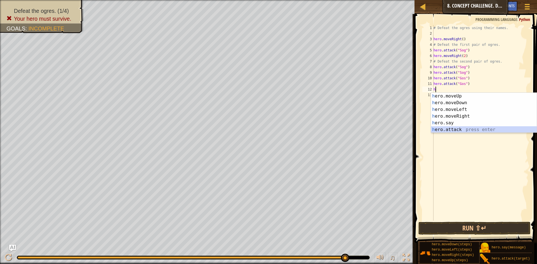
click at [444, 129] on div "h ero.moveUp press enter h ero.moveDown press enter h ero.moveLeft press enter …" at bounding box center [484, 120] width 106 height 54
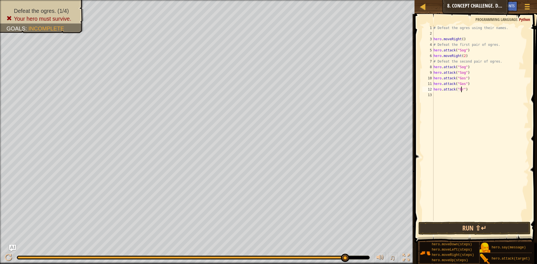
scroll to position [3, 3]
type textarea "hero.attack("Ergo")"
click at [443, 95] on div "# Defeat the ogres using their names. hero . moveRight ( ) # Defeat the first p…" at bounding box center [480, 128] width 96 height 207
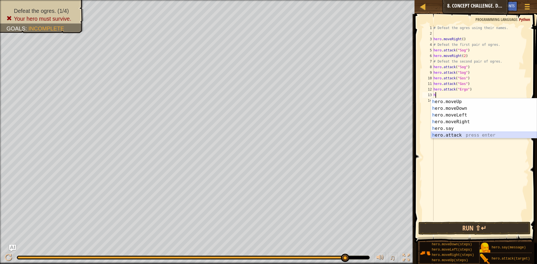
click at [461, 134] on div "h ero.moveUp press enter h ero.moveDown press enter h ero.moveLeft press enter …" at bounding box center [484, 125] width 106 height 54
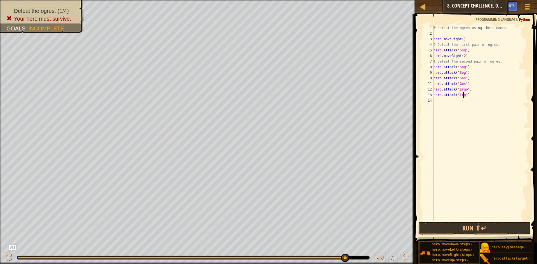
scroll to position [3, 3]
type textarea "hero.attack("Ergo")"
drag, startPoint x: 427, startPoint y: 229, endPoint x: 428, endPoint y: 226, distance: 3.5
click at [427, 228] on button "Run ⇧↵" at bounding box center [474, 228] width 112 height 13
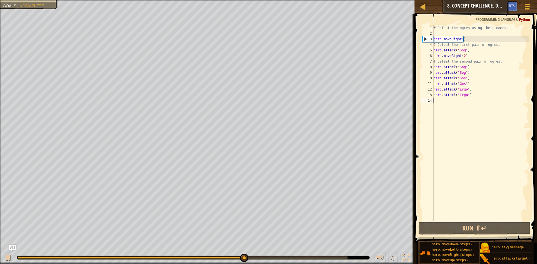
click at [440, 103] on div "# Defeat the ogres using their names. hero . moveRight ( ) # Defeat the first p…" at bounding box center [480, 128] width 96 height 207
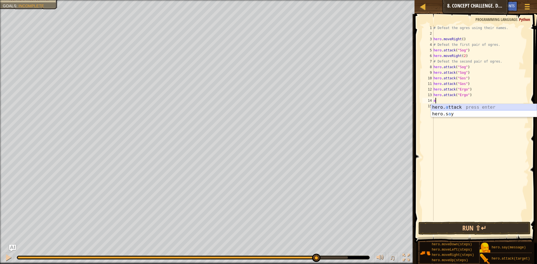
click at [466, 108] on div "hero. a ttack press enter hero.s a y press enter" at bounding box center [484, 117] width 106 height 27
type textarea "hero.attack("Kro")"
click at [457, 110] on div "# Defeat the ogres using their names. hero . moveRight ( ) # Defeat the first p…" at bounding box center [480, 128] width 96 height 207
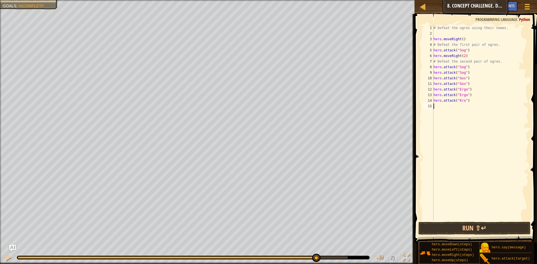
scroll to position [3, 0]
click at [457, 111] on div "hero. a ttack press enter hero.s a y press enter" at bounding box center [484, 123] width 106 height 27
type textarea "hero.attack("Kro")"
click at [428, 231] on button "Run ⇧↵" at bounding box center [474, 228] width 112 height 13
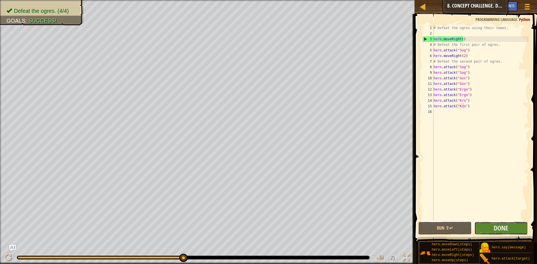
click at [499, 222] on button "Done" at bounding box center [500, 228] width 53 height 13
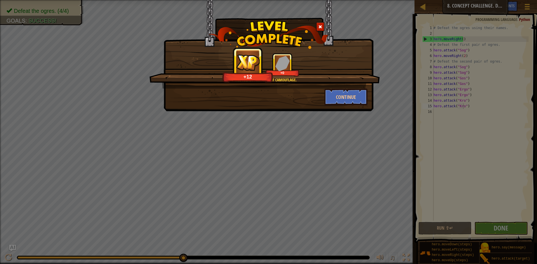
drag, startPoint x: 339, startPoint y: 85, endPoint x: 342, endPoint y: 88, distance: 4.2
click at [342, 88] on div "Ogres are not masters of camouflage. +12 +0" at bounding box center [264, 70] width 230 height 35
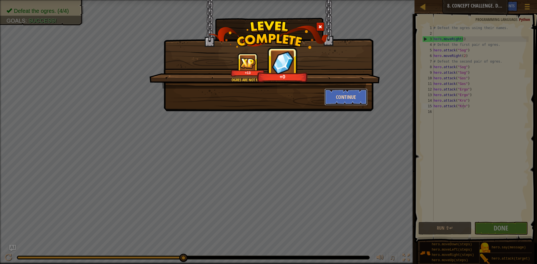
click at [343, 93] on button "Continue" at bounding box center [345, 97] width 43 height 17
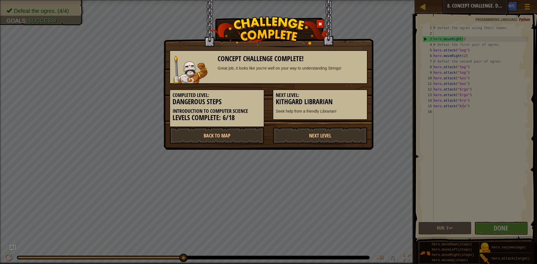
click at [354, 87] on div "Next Level: Kithgard Librarian Seek help from a friendly Librarian!" at bounding box center [319, 102] width 103 height 36
click at [334, 131] on link "Next Level" at bounding box center [320, 135] width 95 height 17
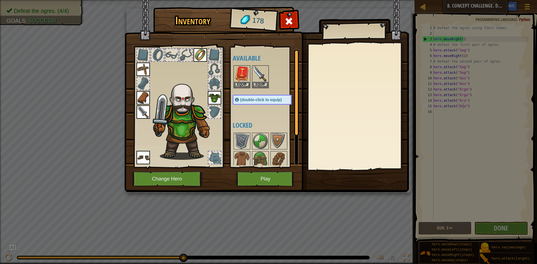
drag, startPoint x: 233, startPoint y: 164, endPoint x: 262, endPoint y: 96, distance: 73.2
drag, startPoint x: 262, startPoint y: 96, endPoint x: 245, endPoint y: 160, distance: 65.6
click at [245, 160] on img at bounding box center [242, 160] width 16 height 16
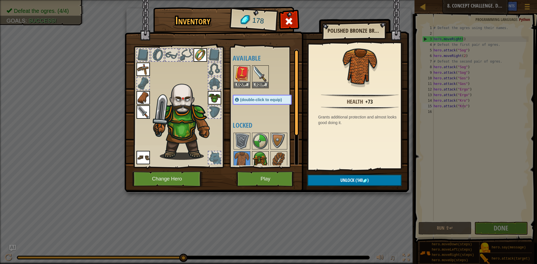
click at [267, 158] on img at bounding box center [260, 160] width 16 height 16
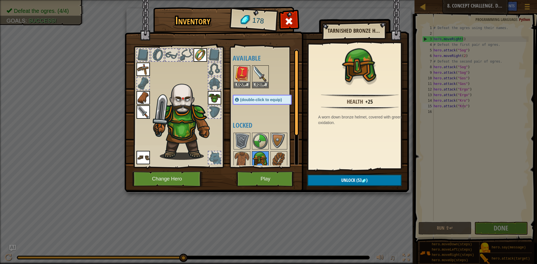
click at [267, 159] on img at bounding box center [260, 160] width 16 height 16
click at [278, 160] on img at bounding box center [279, 160] width 16 height 16
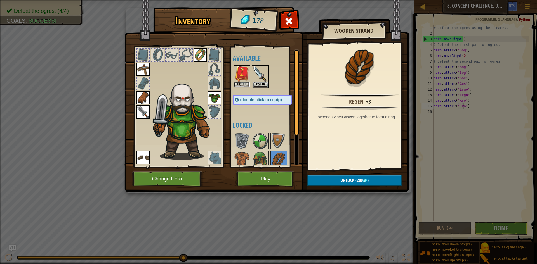
click at [243, 83] on button "Equip" at bounding box center [242, 85] width 16 height 6
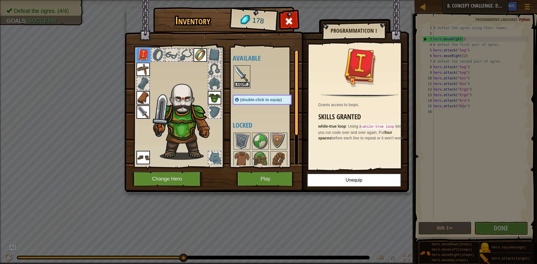
click at [243, 83] on button "Equip" at bounding box center [242, 85] width 16 height 6
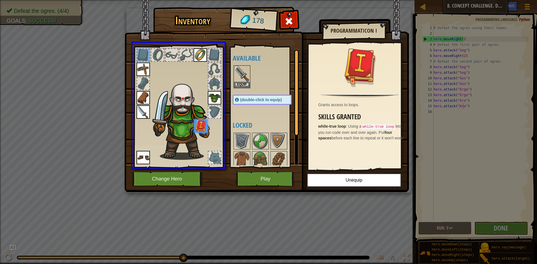
drag, startPoint x: 143, startPoint y: 56, endPoint x: 205, endPoint y: 129, distance: 95.8
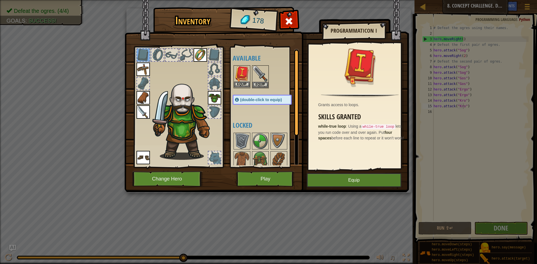
click at [245, 81] on img at bounding box center [242, 74] width 16 height 16
click at [245, 83] on button "Equip" at bounding box center [242, 85] width 16 height 6
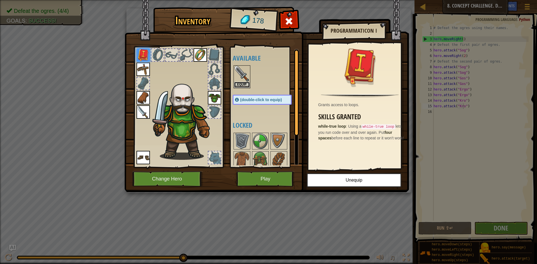
click at [245, 82] on button "Equip" at bounding box center [242, 85] width 16 height 6
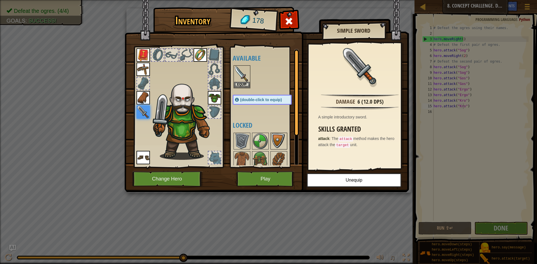
click at [274, 143] on img at bounding box center [279, 141] width 16 height 16
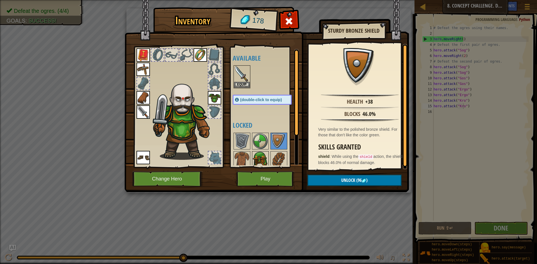
drag, startPoint x: 258, startPoint y: 152, endPoint x: 266, endPoint y: 159, distance: 10.1
click at [259, 154] on img at bounding box center [260, 160] width 16 height 16
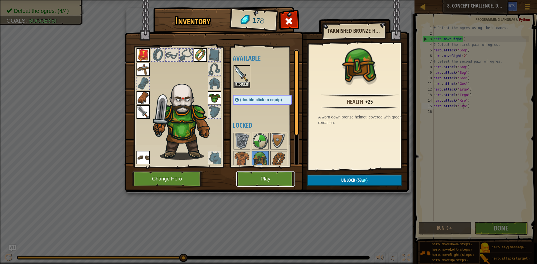
drag, startPoint x: 264, startPoint y: 179, endPoint x: 361, endPoint y: 176, distance: 97.3
click at [361, 176] on div "Inventory 178 Available Equip Equip Equip Equip Equip Equip Equip Equip (double…" at bounding box center [268, 100] width 284 height 184
click at [361, 176] on button "Unlock (53 )" at bounding box center [354, 180] width 94 height 11
click at [348, 180] on button "Confirm" at bounding box center [354, 180] width 94 height 11
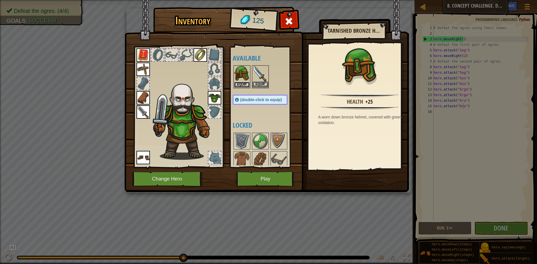
click at [247, 84] on button "Equip" at bounding box center [242, 85] width 16 height 6
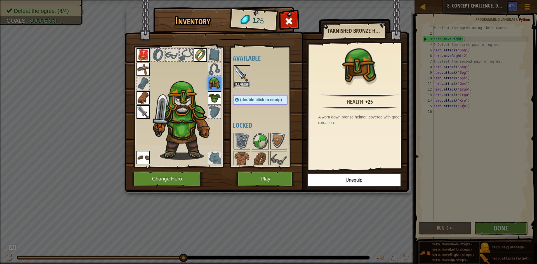
click at [241, 85] on button "Equip" at bounding box center [242, 85] width 16 height 6
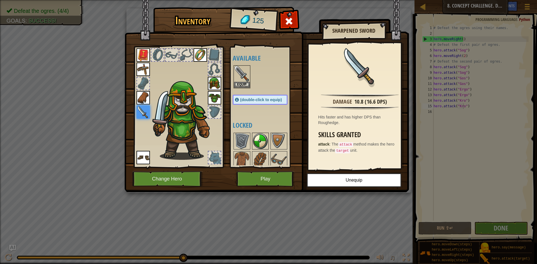
click at [261, 141] on img at bounding box center [260, 141] width 16 height 16
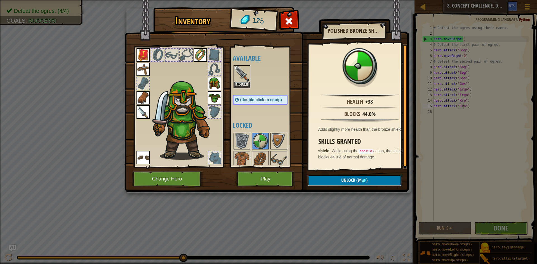
click at [335, 178] on button "Unlock (94 )" at bounding box center [354, 180] width 94 height 11
click at [330, 176] on button "Confirm" at bounding box center [354, 180] width 94 height 11
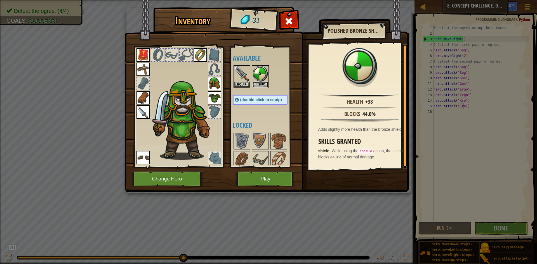
drag, startPoint x: 331, startPoint y: 175, endPoint x: 256, endPoint y: 85, distance: 117.2
click at [256, 85] on button "Equip" at bounding box center [260, 85] width 16 height 6
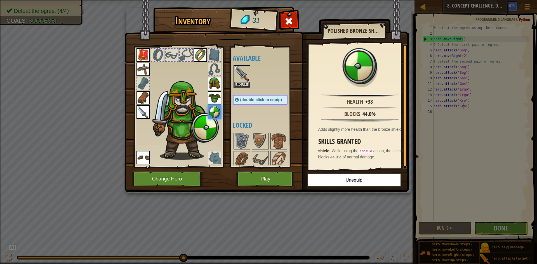
scroll to position [22, 0]
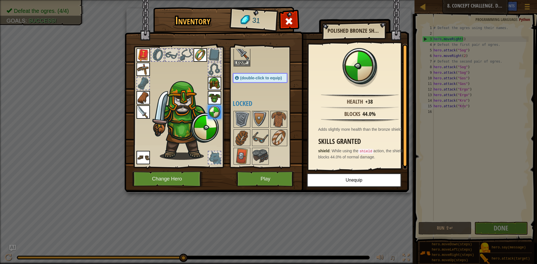
click at [264, 147] on div at bounding box center [266, 137] width 66 height 55
click at [264, 149] on img at bounding box center [260, 156] width 16 height 16
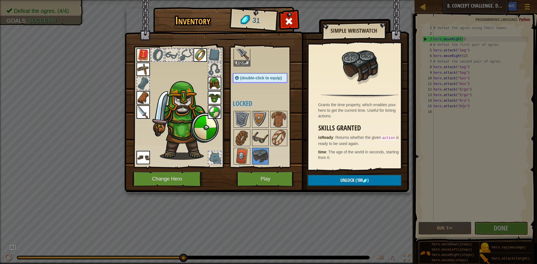
click at [257, 141] on img at bounding box center [260, 138] width 16 height 16
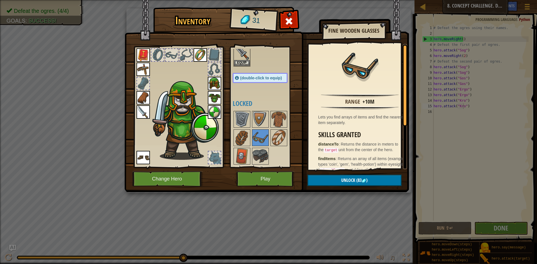
click at [281, 146] on div at bounding box center [266, 137] width 66 height 55
click at [281, 145] on img at bounding box center [279, 138] width 16 height 16
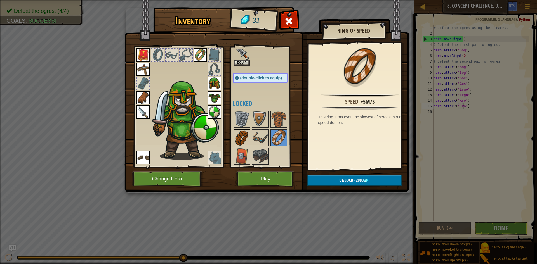
click at [234, 133] on img at bounding box center [242, 138] width 16 height 16
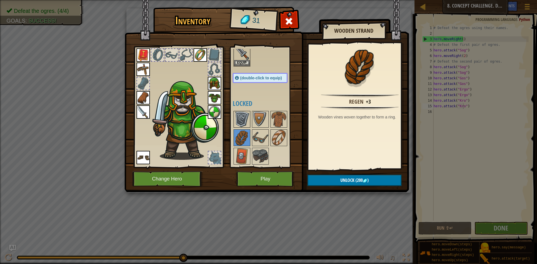
click at [239, 124] on img at bounding box center [242, 120] width 16 height 16
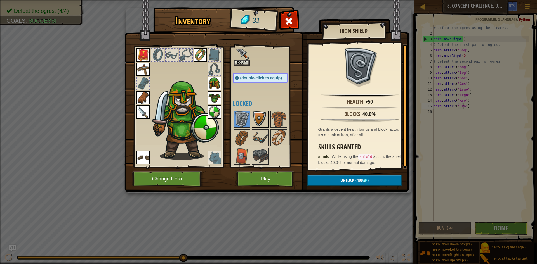
click at [253, 122] on img at bounding box center [260, 120] width 16 height 16
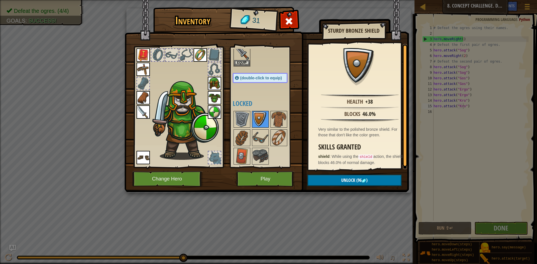
click at [268, 120] on img at bounding box center [260, 120] width 16 height 16
click at [275, 121] on img at bounding box center [279, 120] width 16 height 16
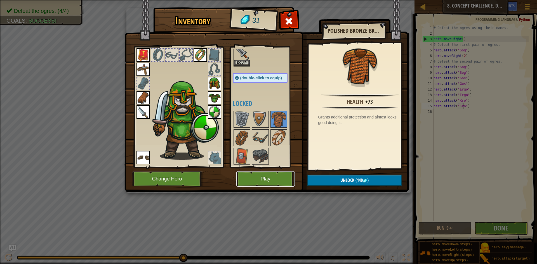
click at [273, 182] on button "Play" at bounding box center [265, 178] width 58 height 15
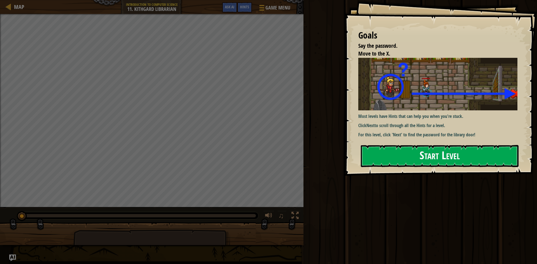
click at [382, 157] on button "Start Level" at bounding box center [440, 156] width 158 height 22
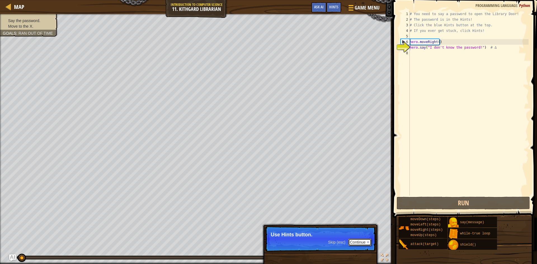
click at [360, 240] on button "Continue" at bounding box center [359, 242] width 23 height 7
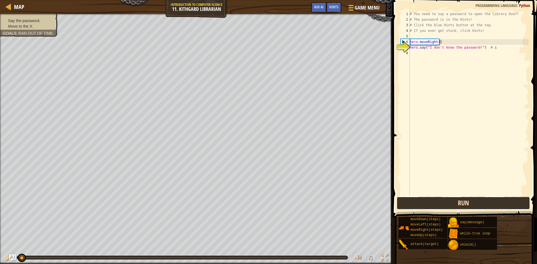
click at [426, 205] on button "Run" at bounding box center [462, 203] width 133 height 13
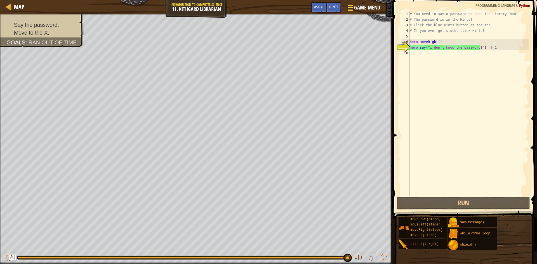
click at [369, 4] on span "Game Menu" at bounding box center [367, 8] width 26 height 8
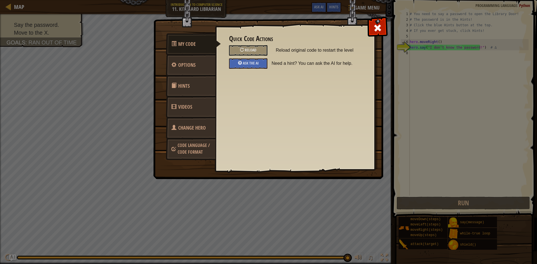
click at [191, 81] on link "Hints" at bounding box center [191, 86] width 50 height 22
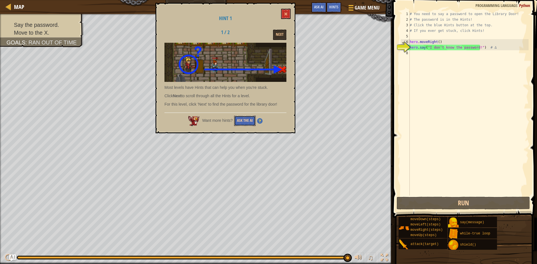
click at [247, 118] on button "Ask the AI" at bounding box center [245, 121] width 22 height 10
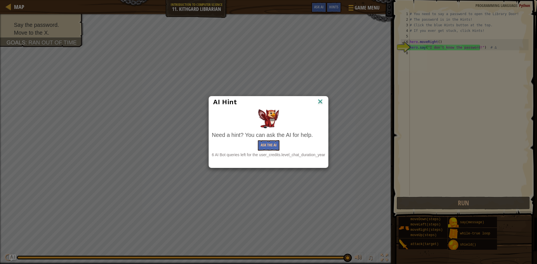
drag, startPoint x: 318, startPoint y: 94, endPoint x: 318, endPoint y: 97, distance: 3.4
click at [318, 97] on div "AI Hint Need a hint? You can ask the AI for help. Ask the AI 6 AI Bot queries l…" at bounding box center [268, 132] width 537 height 264
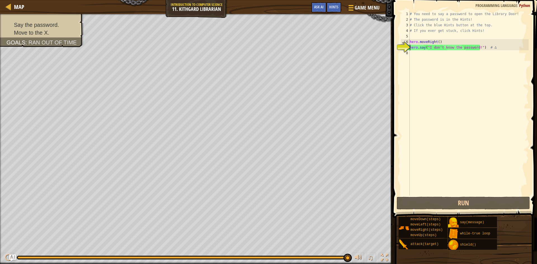
click at [423, 60] on div "# You need to say a password to open the Library Door! # The password is in the…" at bounding box center [468, 109] width 120 height 196
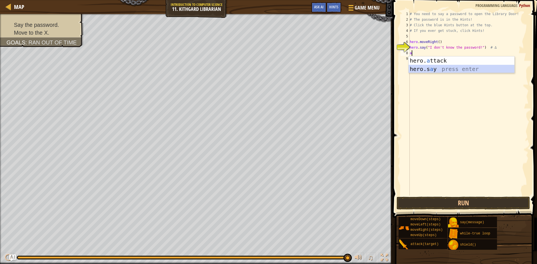
click at [421, 69] on div "hero. a ttack press enter hero.s a y press enter" at bounding box center [461, 73] width 106 height 34
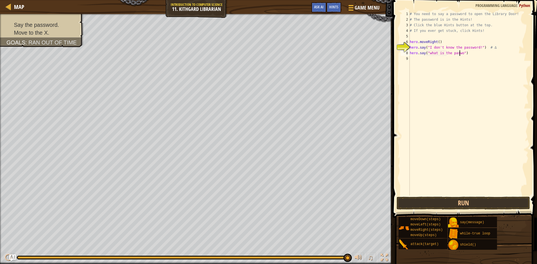
scroll to position [3, 4]
type textarea "hero.say("what is the pasword")"
click at [430, 208] on button "Run" at bounding box center [462, 203] width 133 height 13
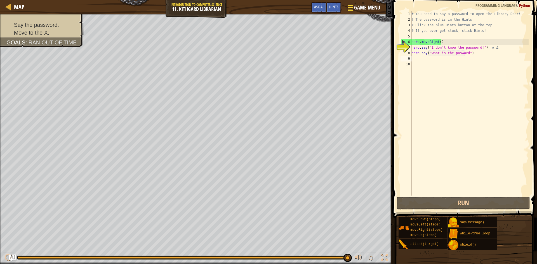
drag, startPoint x: 375, startPoint y: 6, endPoint x: 374, endPoint y: 10, distance: 3.9
click at [374, 10] on span "Game Menu" at bounding box center [367, 8] width 26 height 8
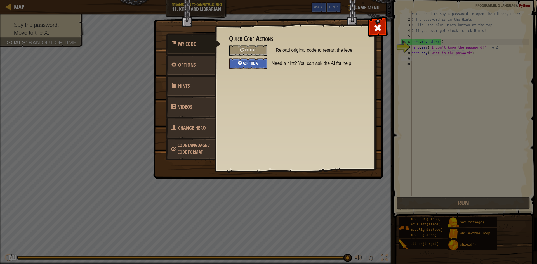
drag, startPoint x: 260, startPoint y: 64, endPoint x: 259, endPoint y: 67, distance: 3.5
click at [259, 67] on div "Ask the AI" at bounding box center [248, 63] width 38 height 10
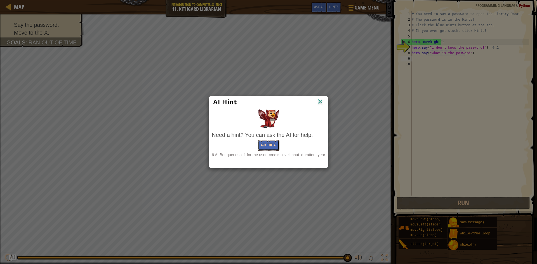
click at [269, 145] on button "Ask the AI" at bounding box center [269, 145] width 22 height 10
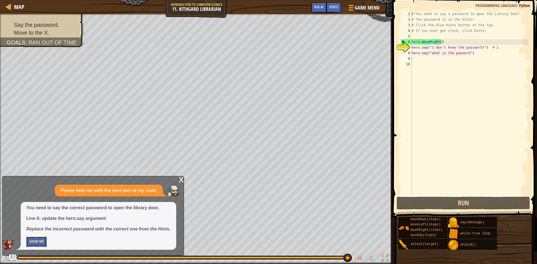
click at [40, 243] on button "Show Me" at bounding box center [36, 242] width 20 height 10
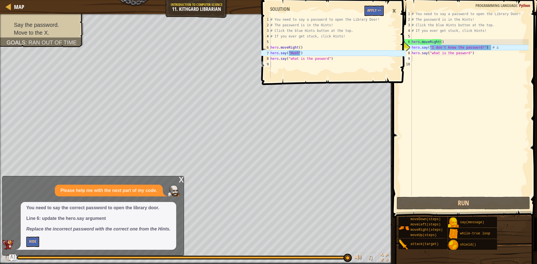
click at [477, 48] on div "# You need to say a password to open the Library Door! # The password is in the…" at bounding box center [469, 109] width 118 height 196
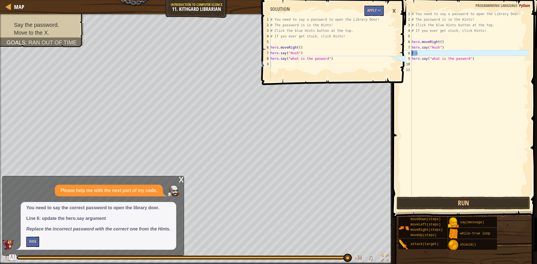
scroll to position [3, 0]
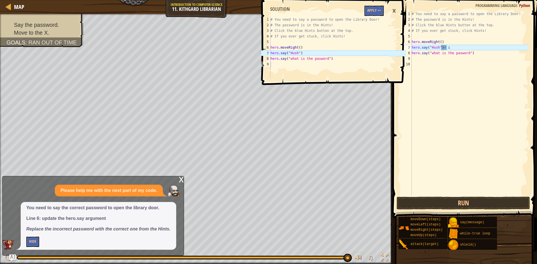
drag, startPoint x: 453, startPoint y: 211, endPoint x: 456, endPoint y: 211, distance: 3.1
click at [437, 205] on button "Run" at bounding box center [462, 203] width 133 height 13
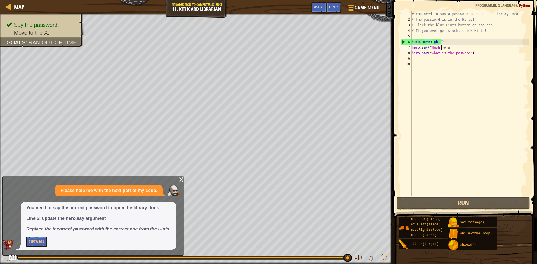
scroll to position [3, 3]
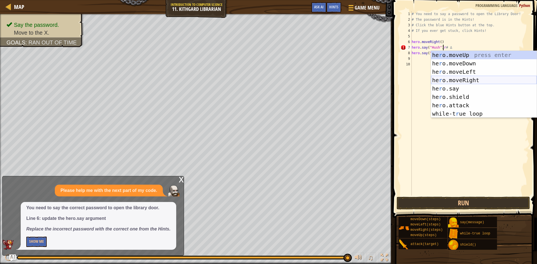
click at [491, 80] on div "he r o.moveUp press enter he r o.moveDown press enter he r o.moveLeft press ent…" at bounding box center [484, 93] width 106 height 84
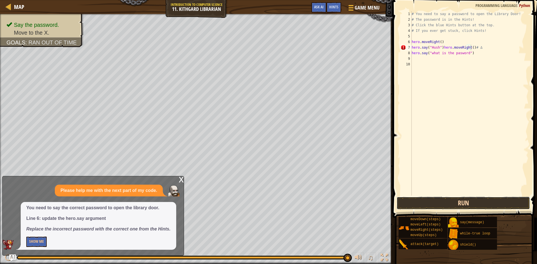
click at [473, 201] on button "Run" at bounding box center [462, 203] width 133 height 13
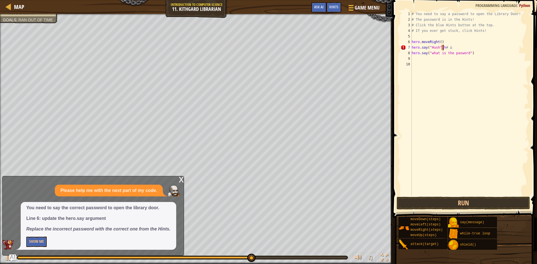
type textarea "hero.say("Hush")# ∆"
click at [448, 63] on div "# You need to say a password to open the Library Door! # The password is in the…" at bounding box center [469, 109] width 118 height 196
click at [444, 59] on div "# You need to say a password to open the Library Door! # The password is in the…" at bounding box center [469, 109] width 118 height 196
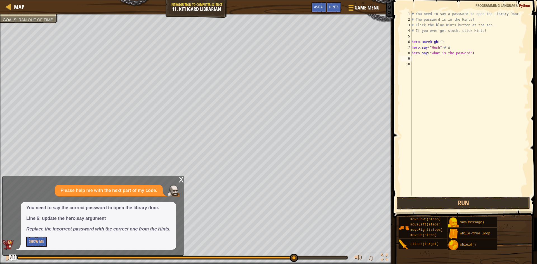
type textarea "h"
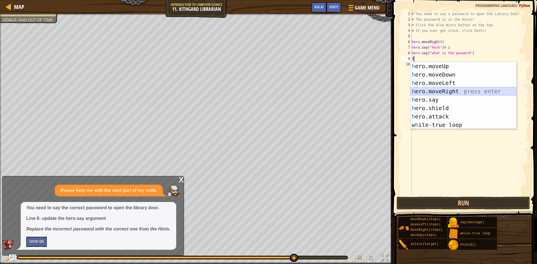
click at [438, 91] on div "h ero.moveUp press enter h ero.moveDown press enter h ero.moveLeft press enter …" at bounding box center [463, 104] width 106 height 84
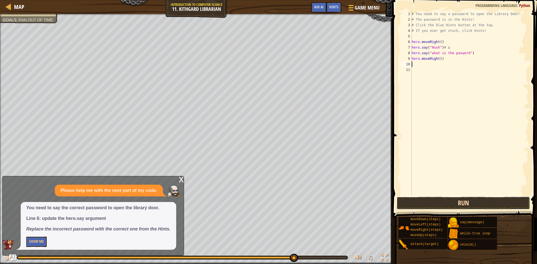
click at [467, 201] on button "Run" at bounding box center [462, 203] width 133 height 13
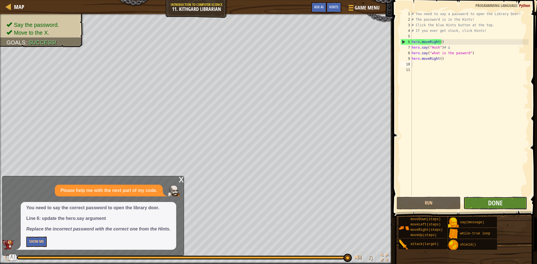
click at [487, 205] on button "Done" at bounding box center [495, 203] width 64 height 13
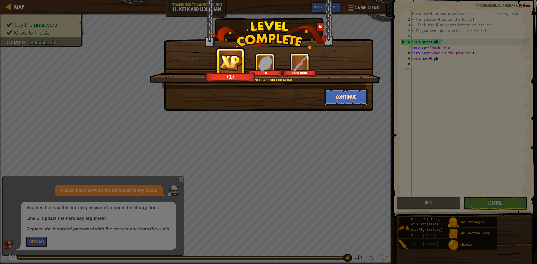
click at [339, 95] on button "Continue" at bounding box center [345, 97] width 43 height 17
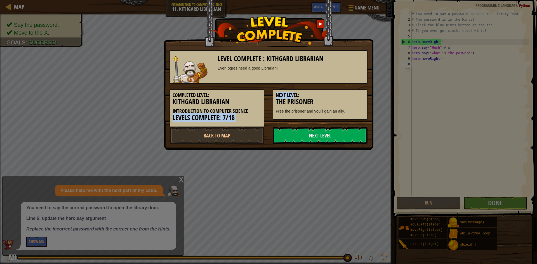
drag, startPoint x: 308, startPoint y: 103, endPoint x: 305, endPoint y: 91, distance: 12.6
click at [305, 89] on div "Completed Level: Kithgard Librarian Introduction to Computer Science Levels Com…" at bounding box center [268, 105] width 206 height 43
drag, startPoint x: 309, startPoint y: 110, endPoint x: 313, endPoint y: 105, distance: 6.4
click at [309, 110] on p "Free the prisoner and you'll gain an ally." at bounding box center [320, 111] width 89 height 6
click at [314, 138] on link "Next Level" at bounding box center [320, 135] width 95 height 17
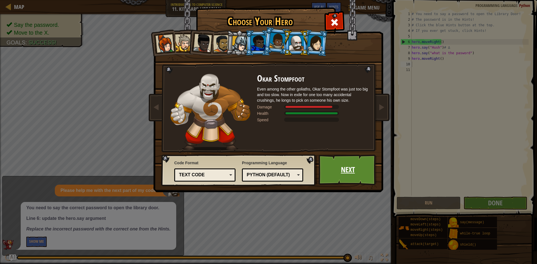
click at [337, 163] on link "Next" at bounding box center [347, 170] width 58 height 31
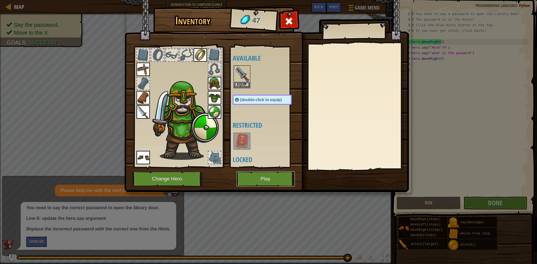
click at [260, 181] on button "Play" at bounding box center [265, 178] width 58 height 15
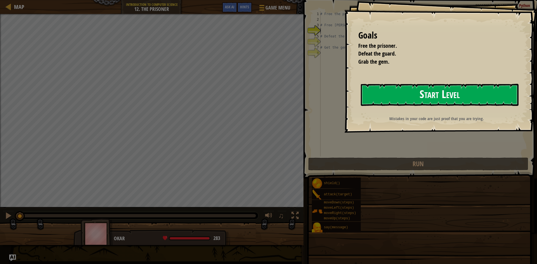
click at [400, 91] on button "Start Level" at bounding box center [440, 95] width 158 height 22
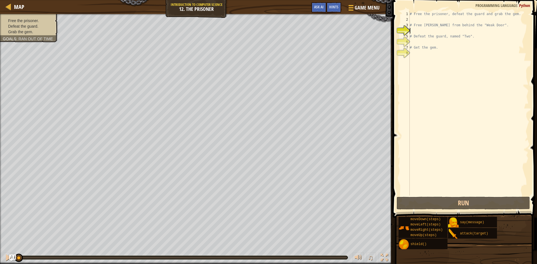
type textarea "h"
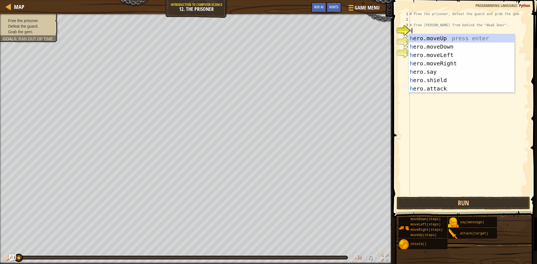
scroll to position [3, 0]
drag, startPoint x: 459, startPoint y: 63, endPoint x: 461, endPoint y: 79, distance: 16.3
click at [459, 63] on div "h ero.moveUp press enter h ero.moveDown press enter h ero.moveLeft press enter …" at bounding box center [461, 71] width 106 height 75
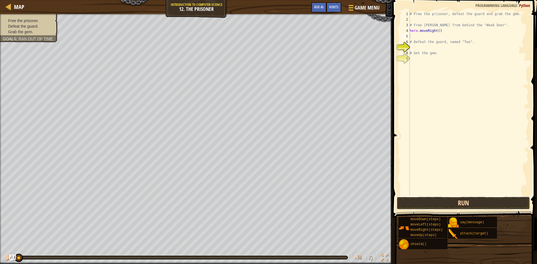
drag, startPoint x: 458, startPoint y: 204, endPoint x: 454, endPoint y: 204, distance: 3.7
click at [458, 205] on button "Run" at bounding box center [462, 203] width 133 height 13
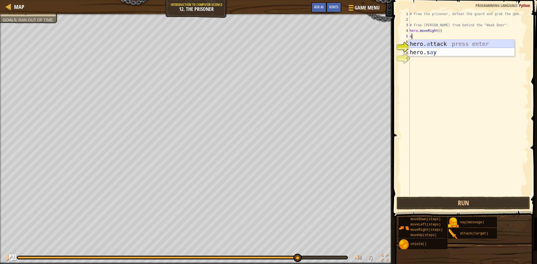
click at [454, 46] on div "hero. a ttack press enter hero.s a y press enter" at bounding box center [461, 57] width 106 height 34
drag, startPoint x: 423, startPoint y: 38, endPoint x: 420, endPoint y: 40, distance: 3.2
click at [423, 38] on div "# Free the prisoner, defeat the guard and grab the gem. # Free [PERSON_NAME] fr…" at bounding box center [468, 109] width 120 height 196
type textarea "h"
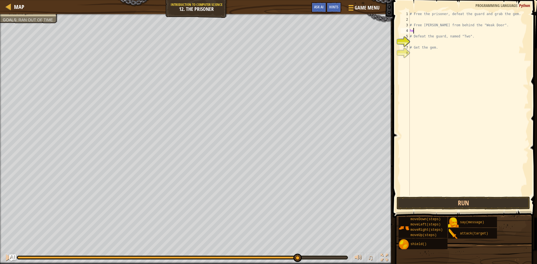
type textarea "heh"
click at [449, 40] on div "he ro.s h ield press enter he ro.moveRig h t press enter" at bounding box center [461, 51] width 106 height 34
drag, startPoint x: 400, startPoint y: 123, endPoint x: 407, endPoint y: 214, distance: 91.4
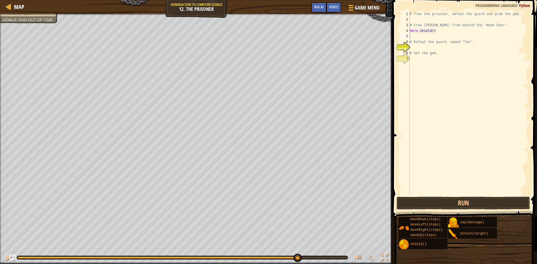
click at [407, 214] on div "Hints Videos 1 2 3 4 5 6 7 8 9 # Free the prisoner, defeat the guard and grab t…" at bounding box center [464, 130] width 146 height 261
click at [405, 207] on button "Run" at bounding box center [462, 203] width 133 height 13
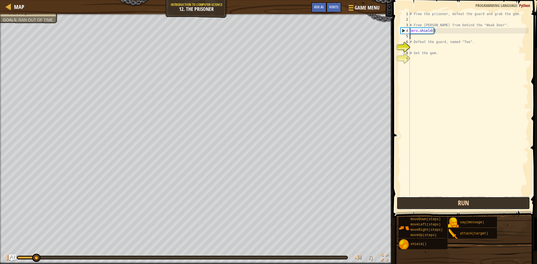
click at [400, 199] on button "Run" at bounding box center [462, 203] width 133 height 13
click at [401, 200] on button "Running" at bounding box center [462, 203] width 133 height 13
click at [401, 200] on button "Run" at bounding box center [462, 203] width 133 height 13
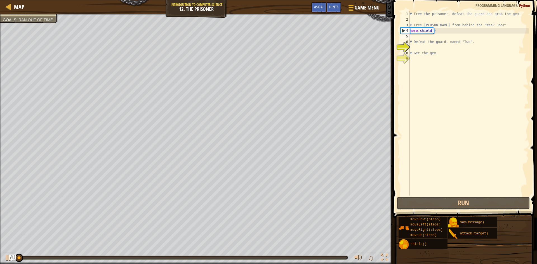
drag, startPoint x: 401, startPoint y: 199, endPoint x: 403, endPoint y: 176, distance: 22.4
click at [402, 183] on div "1 2 3 4 5 6 7 8 9 # Free the prisoner, defeat the guard and grab the gem. # Fre…" at bounding box center [464, 120] width 146 height 234
click at [448, 34] on div "# Free the prisoner, defeat the guard and grab the gem. # Free [PERSON_NAME] fr…" at bounding box center [468, 109] width 120 height 196
click at [440, 30] on div "# Free the prisoner, defeat the guard and grab the gem. # Free [PERSON_NAME] fr…" at bounding box center [468, 109] width 120 height 196
click at [437, 32] on div "# Free the prisoner, defeat the guard and grab the gem. # Free [PERSON_NAME] fr…" at bounding box center [468, 109] width 120 height 196
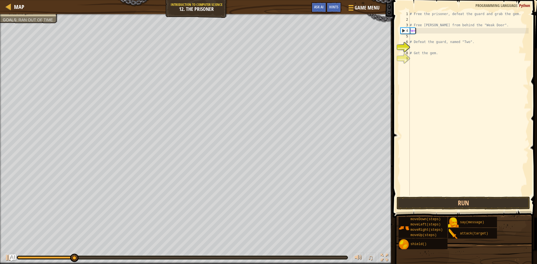
type textarea "h"
type textarea "# Free [PERSON_NAME] from behind the "Weak Door""
